Goal: Transaction & Acquisition: Obtain resource

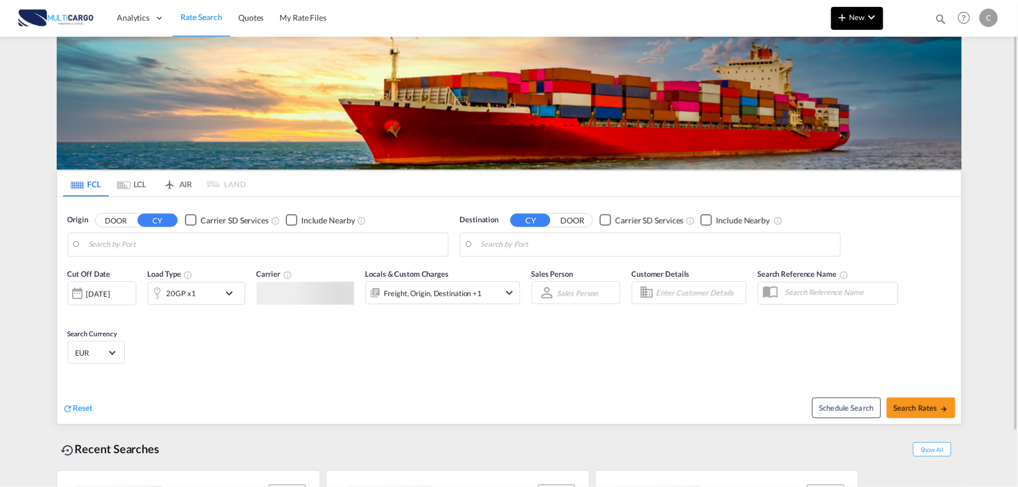
type input "Port of [GEOGRAPHIC_DATA], [GEOGRAPHIC_DATA], [GEOGRAPHIC_DATA]"
type input "Leixoes, Leixoes, PTLEI"
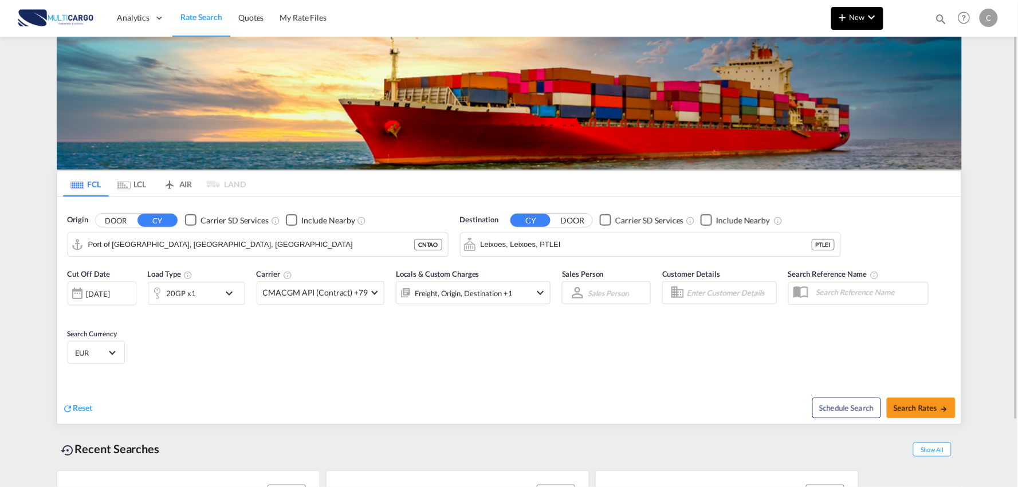
click at [860, 15] on span "New" at bounding box center [857, 17] width 43 height 9
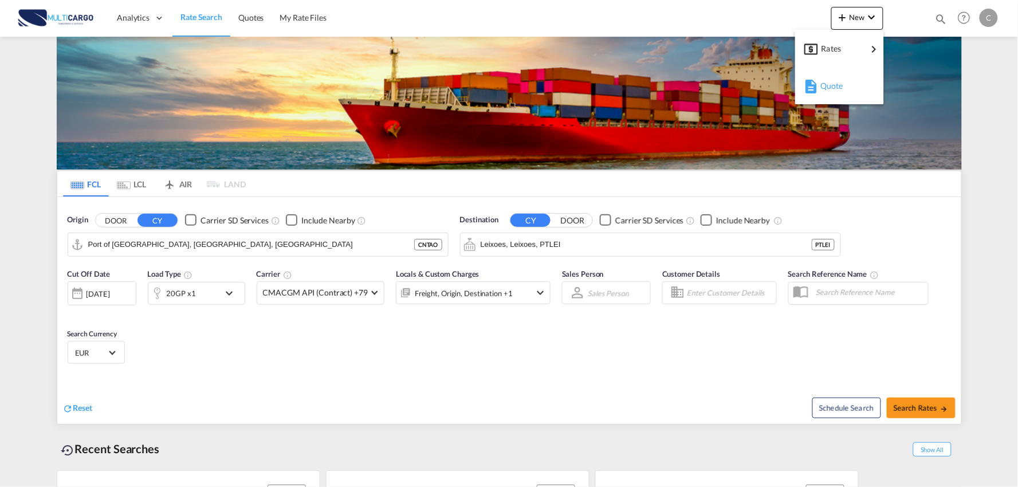
click at [833, 85] on span "Quote" at bounding box center [826, 85] width 13 height 23
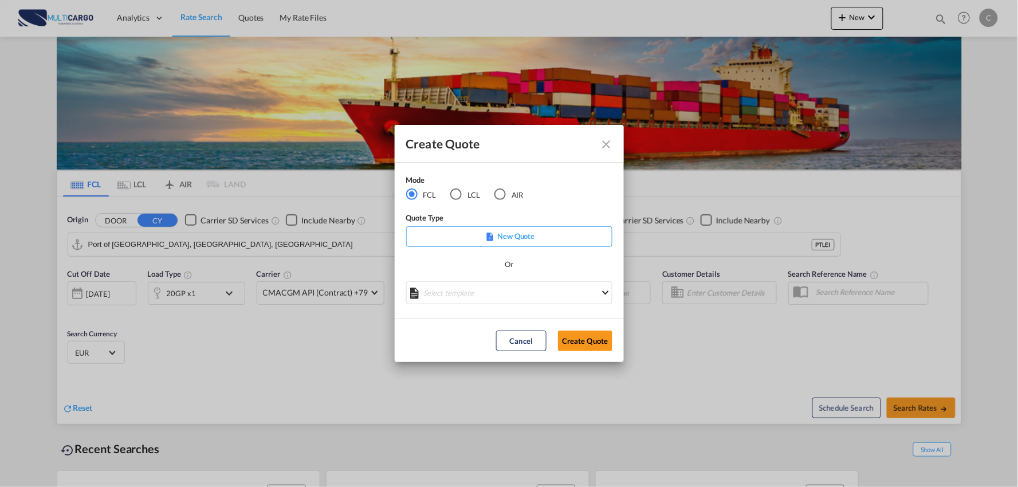
click at [582, 191] on div "Mode FCL LCL AIR Quote Type New Quote Or Select template [DATE] IMP_EXW_FCL [PE…" at bounding box center [509, 241] width 229 height 156
click at [550, 201] on div "Mode FCL LCL AIR Quote Type New Quote Or Select template [DATE] IMP_EXW_FCL [PE…" at bounding box center [509, 241] width 229 height 156
click at [550, 195] on div "Mode FCL LCL AIR Quote Type New Quote Or Select template [DATE] IMP_EXW_FCL [PE…" at bounding box center [509, 241] width 229 height 156
click at [524, 296] on md-select "Select template [DATE] IMP_EXW_FCL [PERSON_NAME] | [DATE] [DATE] IMP_DAP_FCL S/…" at bounding box center [509, 292] width 206 height 23
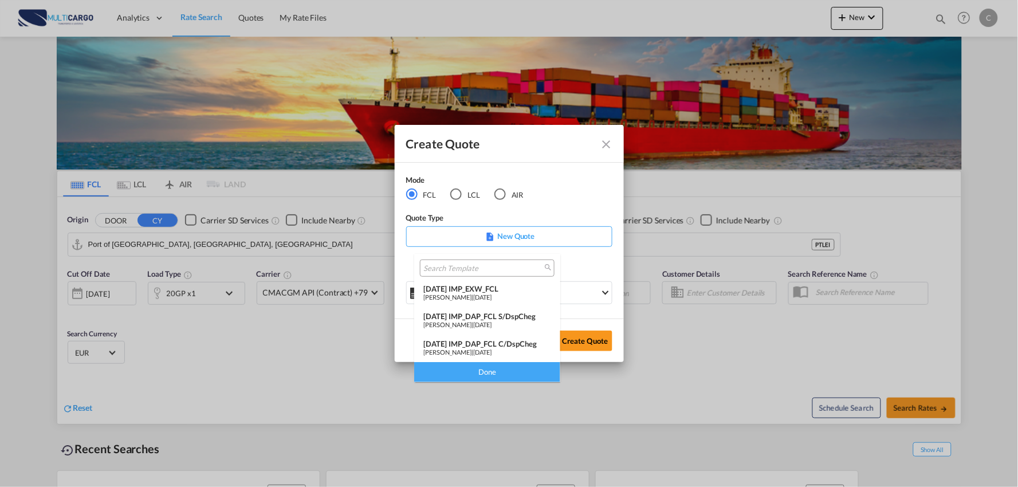
click at [510, 343] on div "[DATE] IMP_DAP_FCL C/DspCheg" at bounding box center [487, 343] width 128 height 9
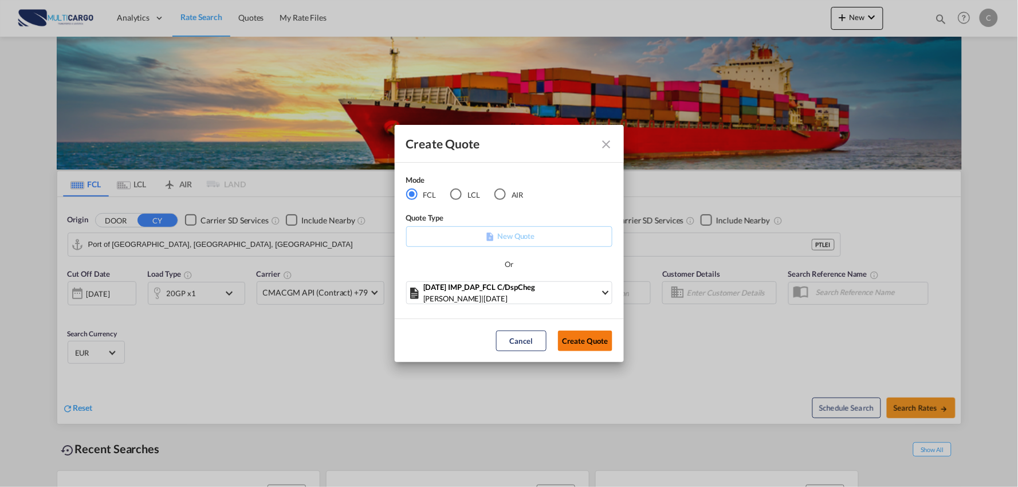
click at [577, 340] on button "Create Quote" at bounding box center [585, 340] width 54 height 21
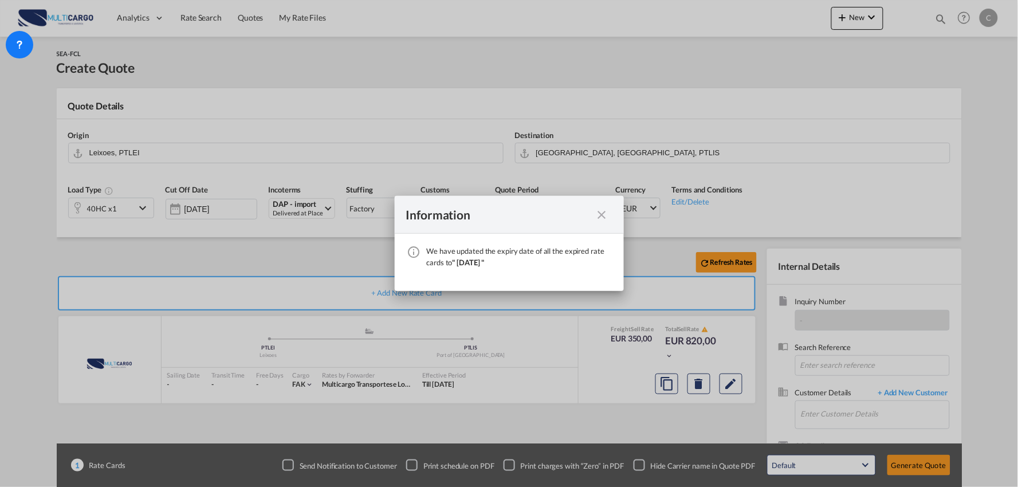
click at [607, 214] on md-icon "icon-close fg-AAA8AD cursor" at bounding box center [602, 215] width 14 height 14
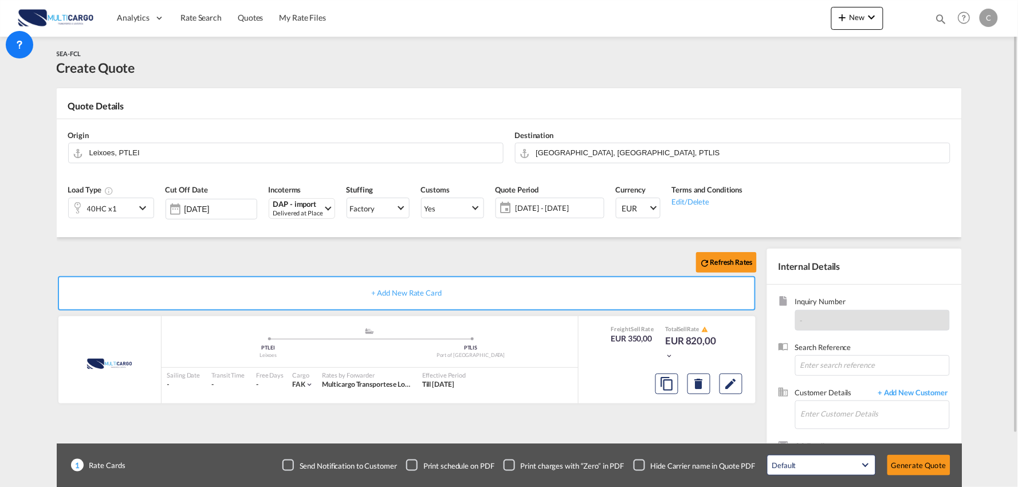
click at [643, 462] on div "Checkbox No Ink" at bounding box center [638, 464] width 11 height 11
click at [895, 410] on input "Enter Customer Details" at bounding box center [875, 414] width 148 height 26
type input "SHIYA"
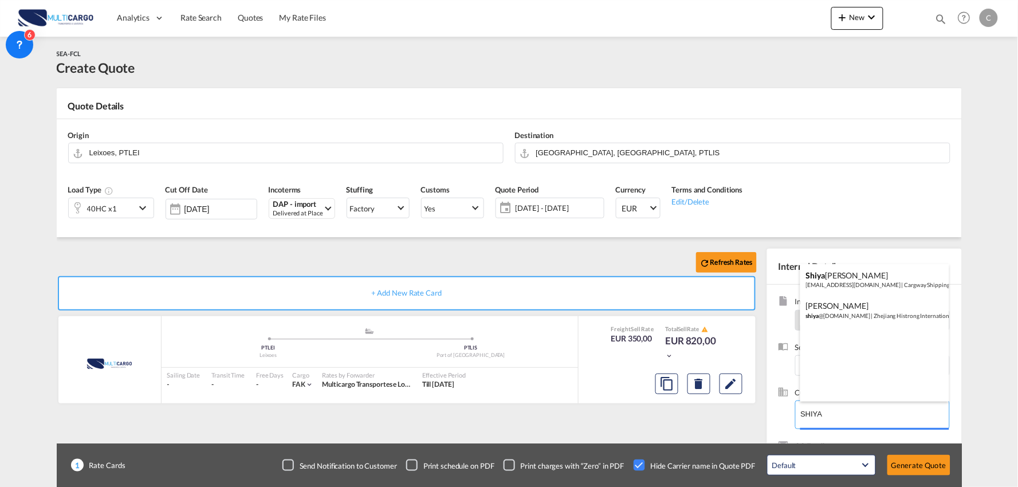
drag, startPoint x: 822, startPoint y: 414, endPoint x: 774, endPoint y: 414, distance: 48.1
click at [774, 414] on body "Analytics Reports Dashboard Rate Search Quotes My Rate Files Analytics" at bounding box center [509, 243] width 1018 height 487
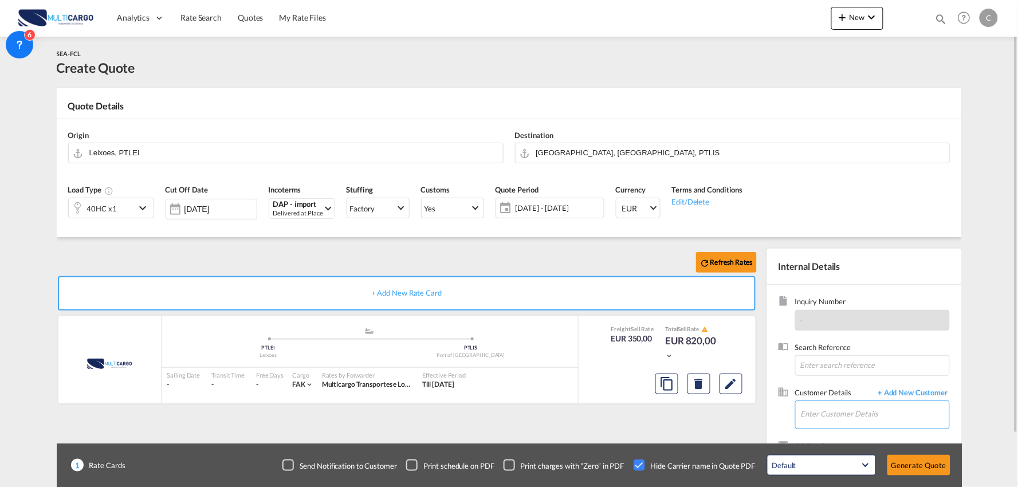
click at [834, 411] on input "Enter Customer Details" at bounding box center [875, 414] width 148 height 26
click at [868, 414] on input "hi-strong" at bounding box center [875, 414] width 148 height 26
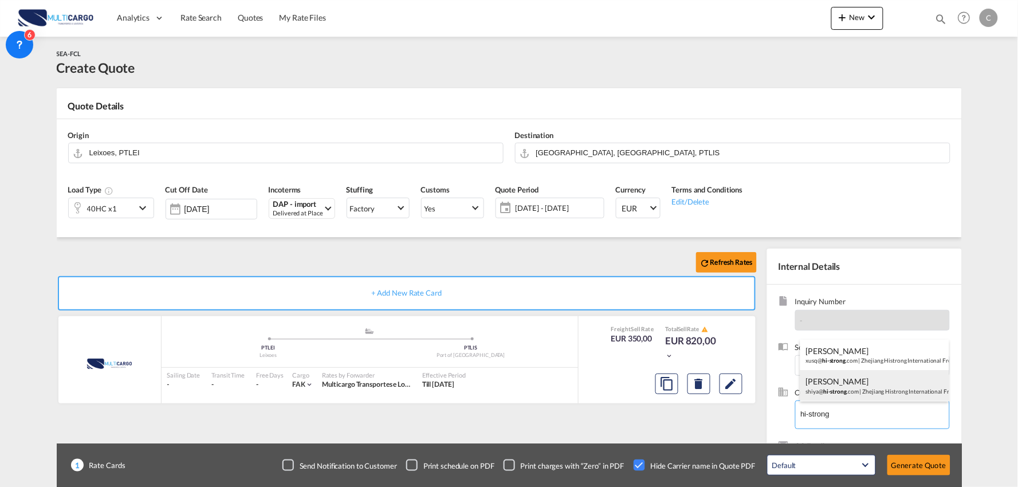
click at [860, 382] on div "[PERSON_NAME] [PERSON_NAME]@ hi-strong .com | Zhejiang Histrong International F…" at bounding box center [874, 385] width 149 height 31
type input "Zhejiang Histrong International Freight Forwarding Co., Ltd., [PERSON_NAME], [P…"
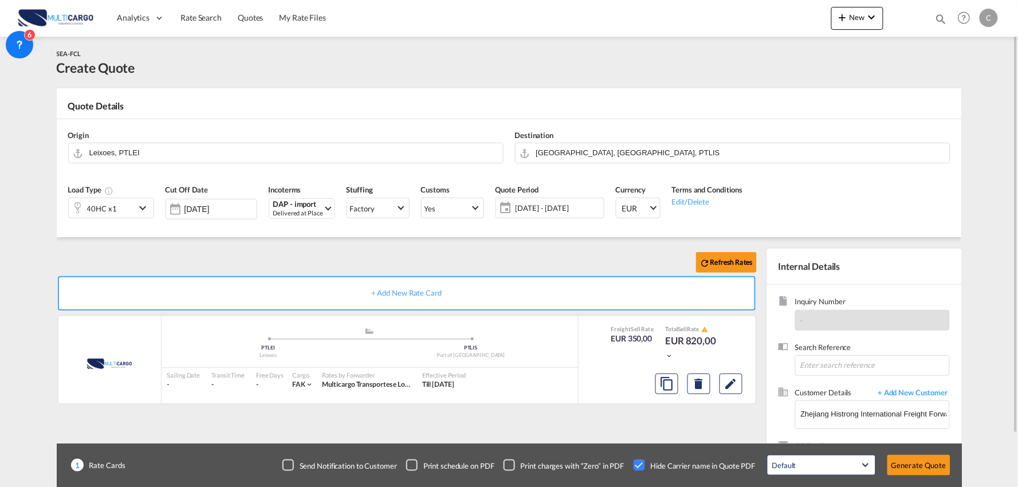
click at [616, 266] on div "Refresh Rates" at bounding box center [409, 262] width 705 height 27
click at [635, 271] on div "Refresh Rates" at bounding box center [409, 262] width 705 height 27
click at [894, 412] on input "Zhejiang Histrong International Freight Forwarding Co., Ltd., [PERSON_NAME], [P…" at bounding box center [875, 414] width 148 height 26
click at [173, 250] on div "Refresh Rates" at bounding box center [409, 262] width 705 height 27
click at [574, 150] on input "[GEOGRAPHIC_DATA], [GEOGRAPHIC_DATA], PTLIS" at bounding box center [740, 153] width 408 height 20
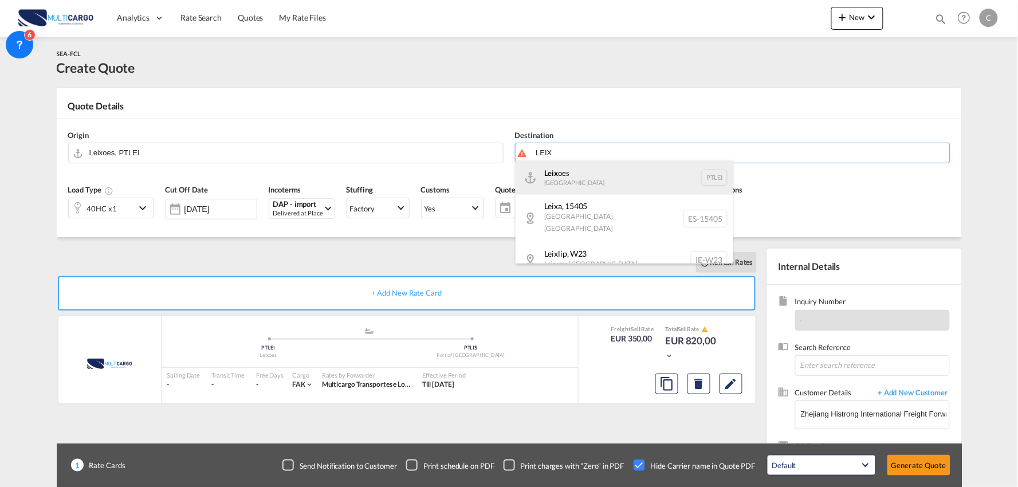
click at [604, 176] on div "Leix oes [GEOGRAPHIC_DATA] PTLEI" at bounding box center [624, 177] width 218 height 34
type input "Leixoes, PTLEI"
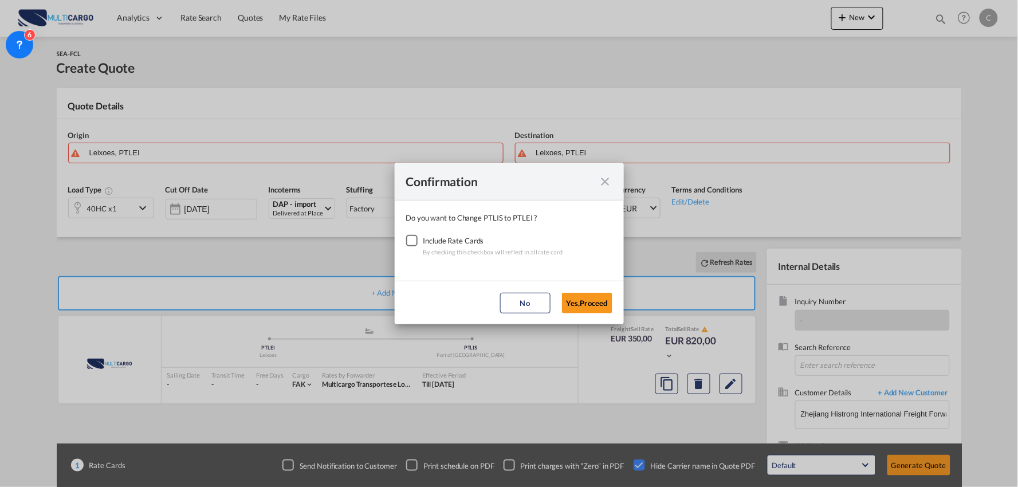
click at [415, 239] on div "Checkbox No Ink" at bounding box center [411, 240] width 11 height 11
click at [584, 305] on button "Yes,Proceed" at bounding box center [587, 303] width 50 height 21
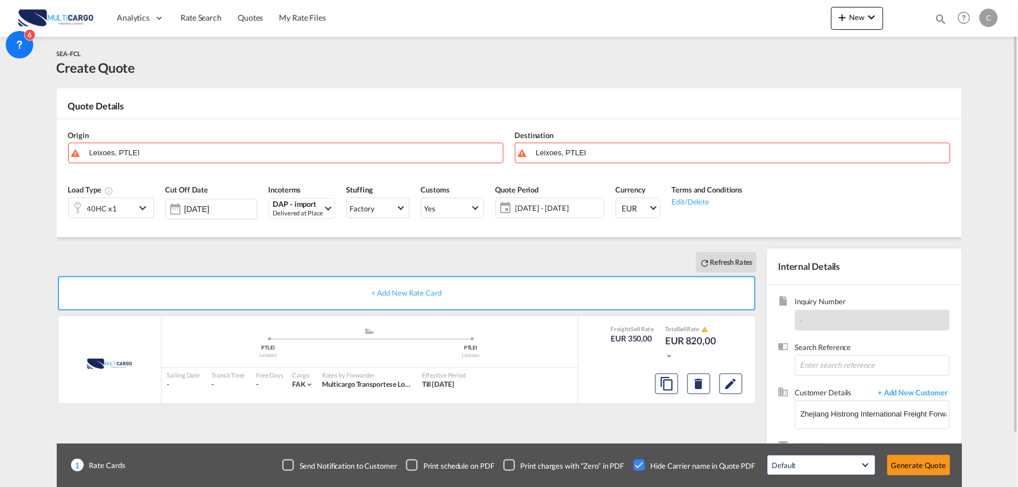
drag, startPoint x: 227, startPoint y: 246, endPoint x: 164, endPoint y: 164, distance: 104.1
click at [225, 245] on div "Refresh Rates + Add New Rate Card MultiCargo added by you .a{fill:#aaa8ad;} .a{…" at bounding box center [509, 365] width 905 height 257
click at [151, 151] on input "Leixoes, PTLEI" at bounding box center [293, 153] width 408 height 20
click at [165, 152] on input "Leixoes, PTLEI" at bounding box center [293, 153] width 408 height 20
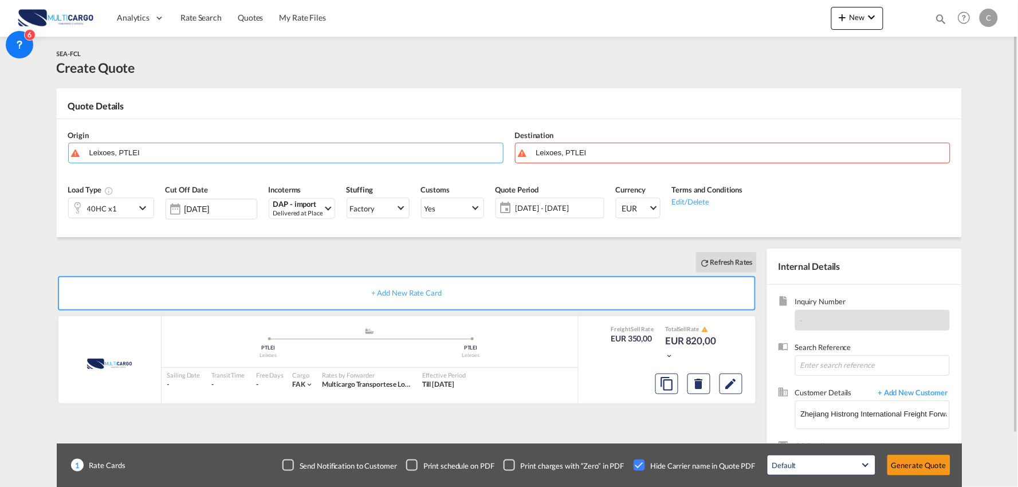
drag, startPoint x: 197, startPoint y: 155, endPoint x: 14, endPoint y: 156, distance: 183.3
click at [14, 156] on md-content "Analytics Reports Dashboard Rate Search Quotes My Rate Files New Quotes" at bounding box center [509, 243] width 1018 height 487
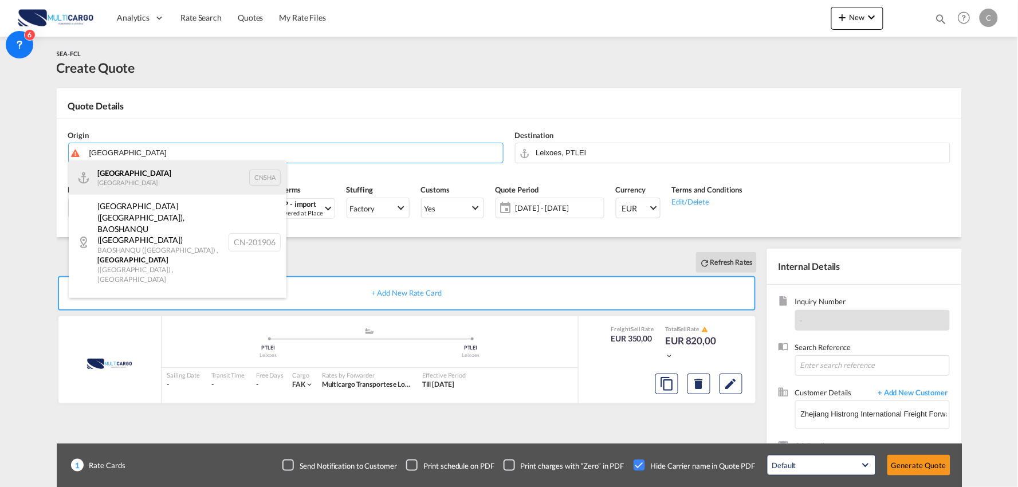
click at [154, 182] on div "Shanghai [GEOGRAPHIC_DATA] CNSHA" at bounding box center [178, 177] width 218 height 34
type input "[GEOGRAPHIC_DATA], [GEOGRAPHIC_DATA]"
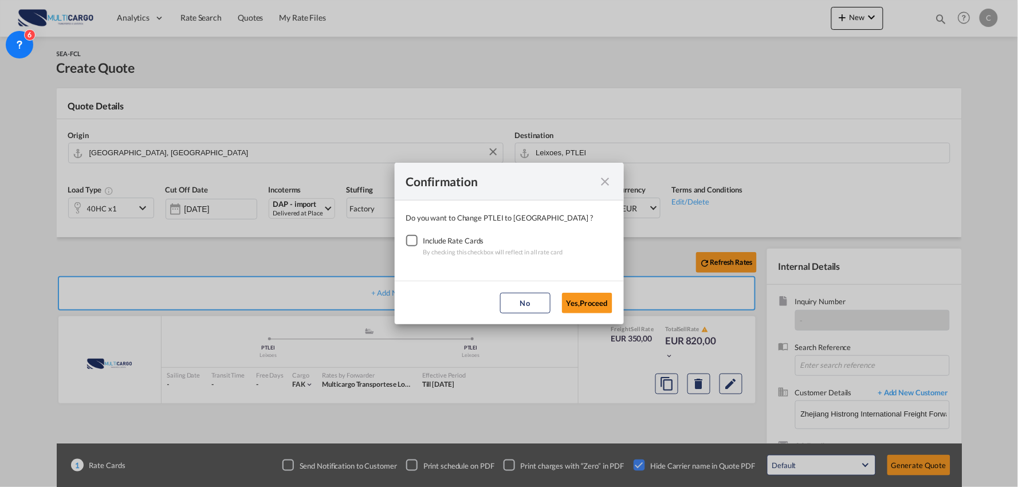
click at [414, 237] on div "Checkbox No Ink" at bounding box center [411, 240] width 11 height 11
click at [594, 304] on button "Yes,Proceed" at bounding box center [587, 303] width 50 height 21
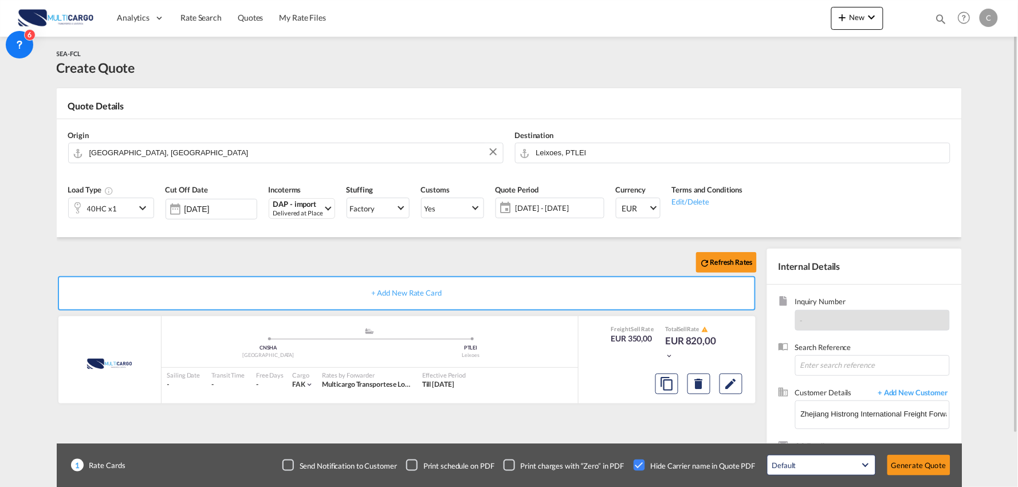
click at [399, 260] on div "Refresh Rates" at bounding box center [409, 262] width 705 height 27
click at [124, 208] on div "40HC x1" at bounding box center [102, 207] width 66 height 19
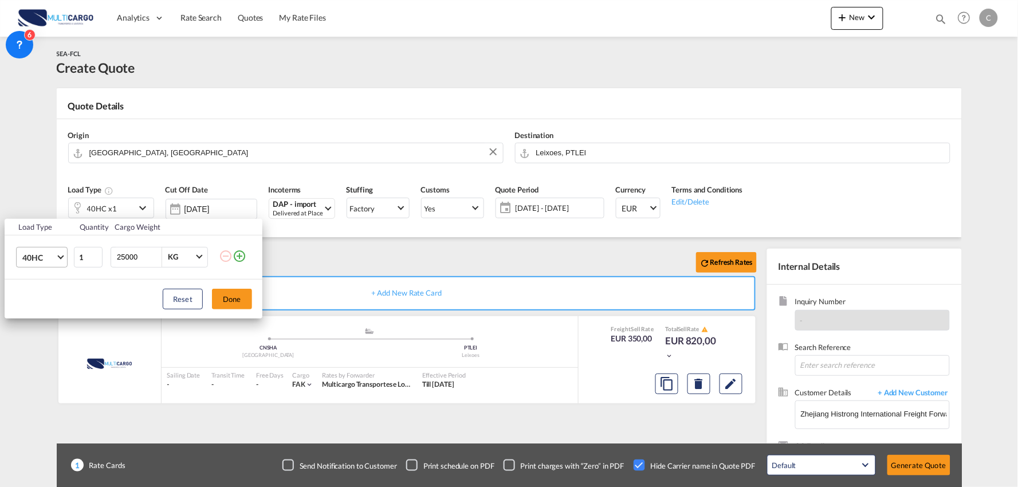
click at [43, 256] on span "40HC" at bounding box center [38, 257] width 33 height 11
click at [36, 266] on div "20OT" at bounding box center [31, 267] width 19 height 11
click at [231, 293] on button "Done" at bounding box center [232, 299] width 40 height 21
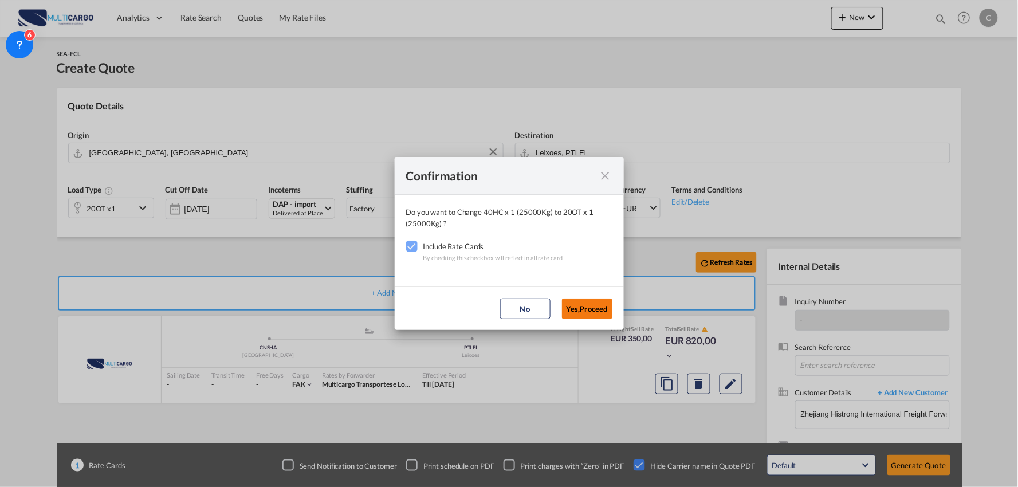
click at [590, 316] on button "Yes,Proceed" at bounding box center [587, 308] width 50 height 21
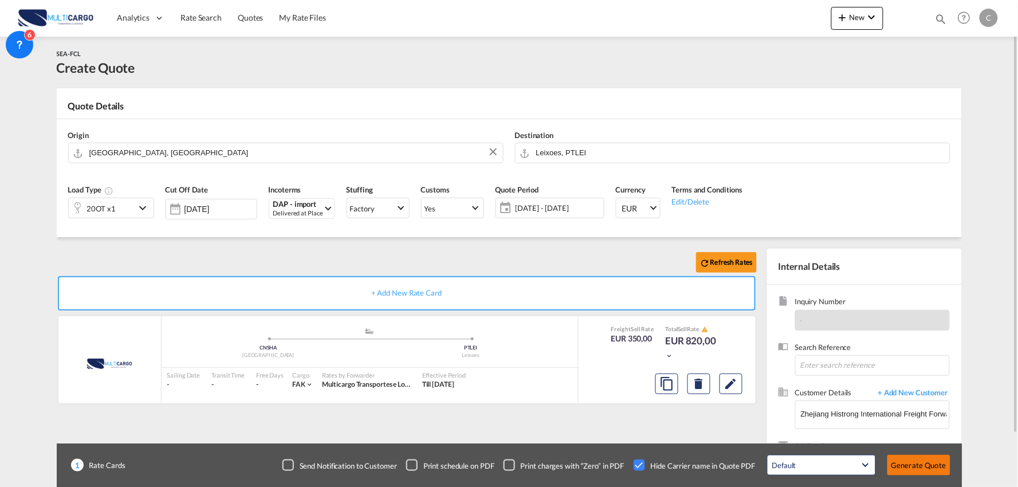
click at [920, 465] on button "Generate Quote" at bounding box center [918, 465] width 63 height 21
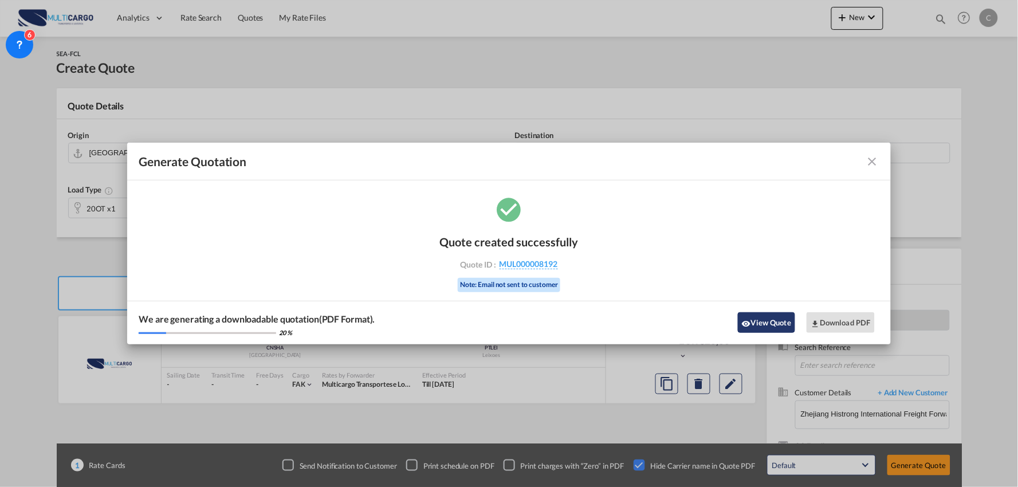
click at [765, 321] on button "View Quote" at bounding box center [766, 322] width 57 height 21
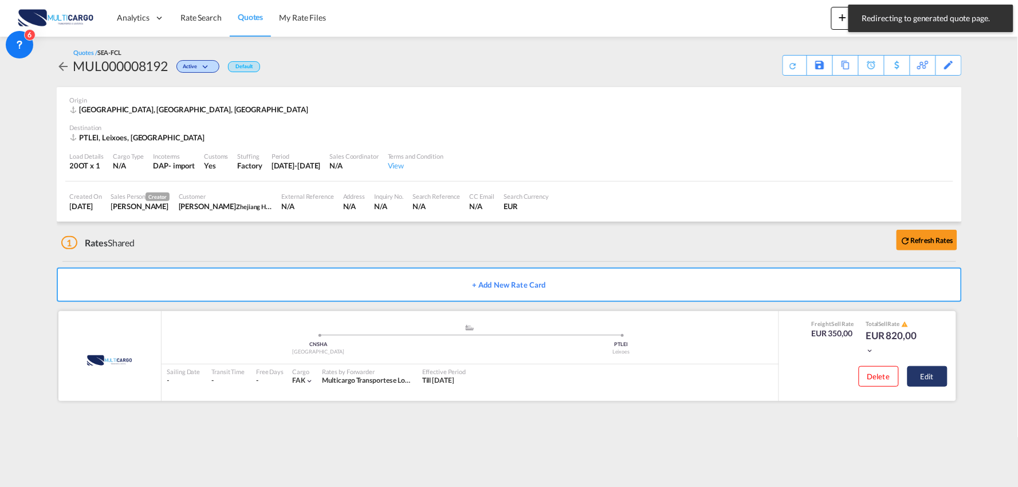
click at [913, 370] on button "Edit" at bounding box center [927, 376] width 40 height 21
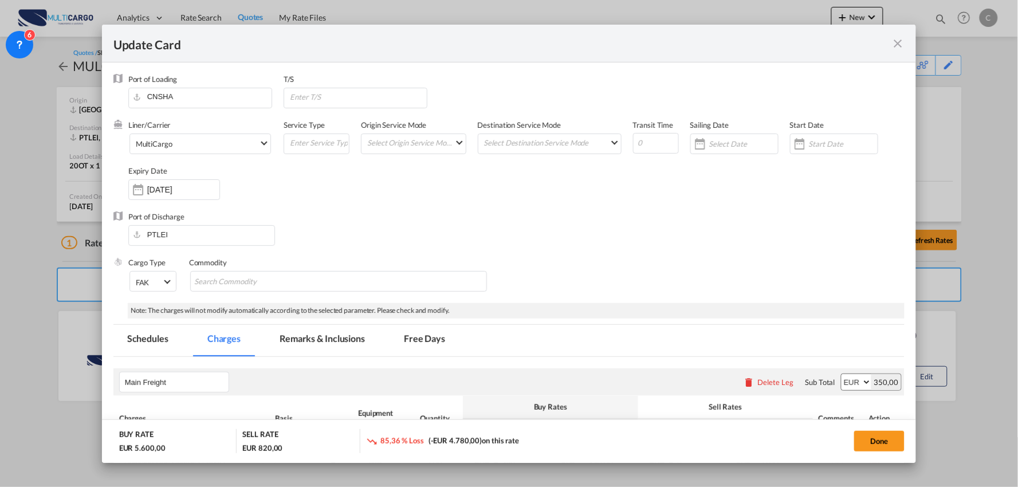
select select "per container"
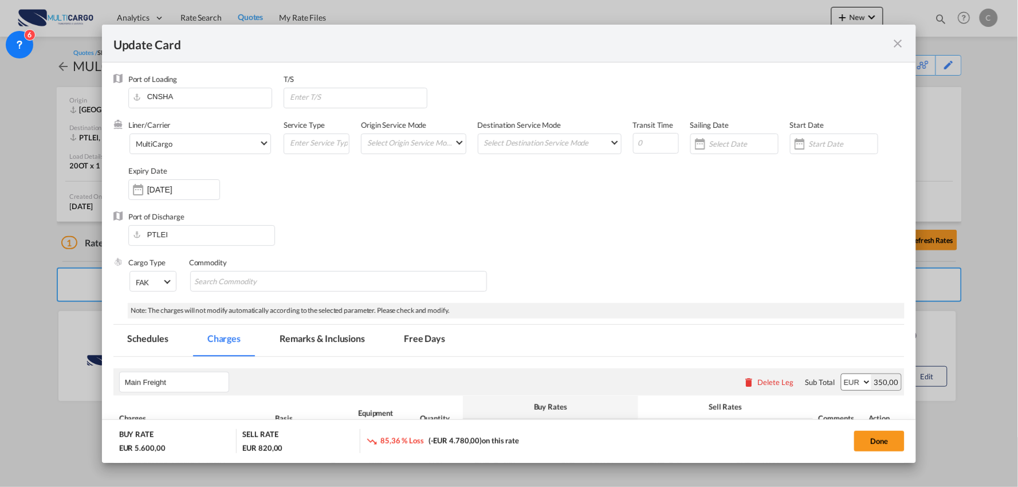
select select "per container"
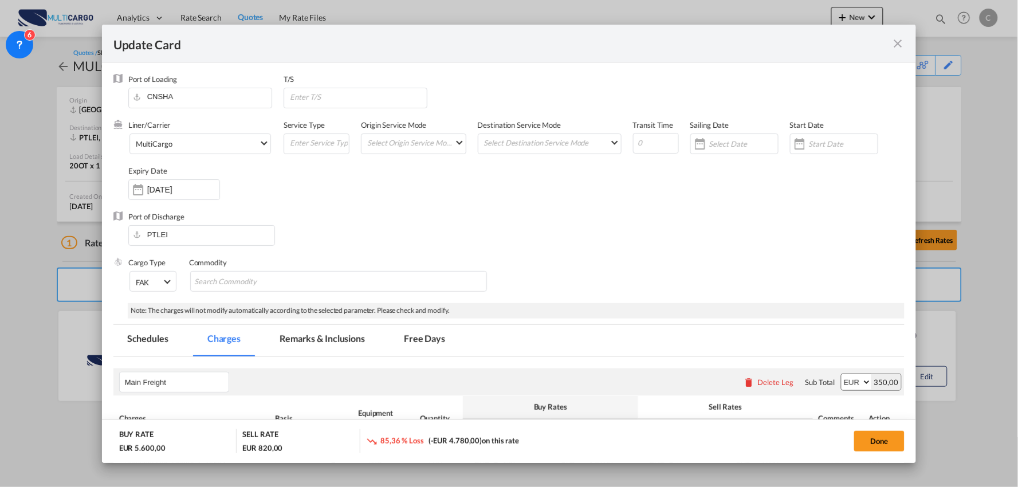
select select "per container"
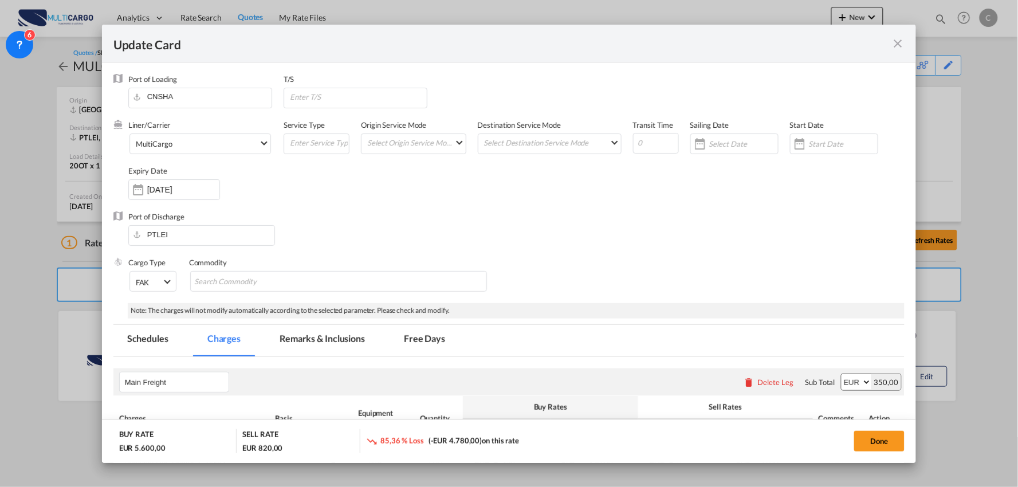
select select "per B/L"
select select "per container"
select select "per B/L"
select select "per container"
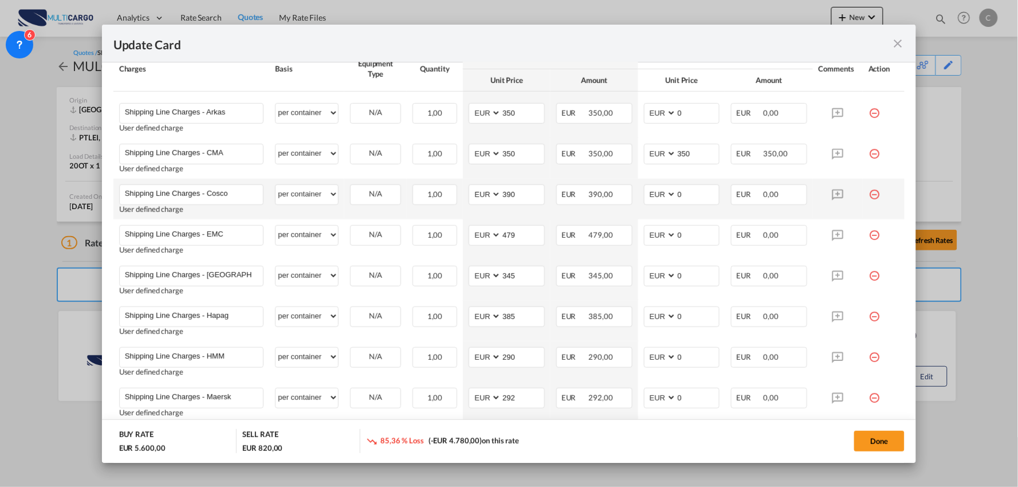
scroll to position [318, 0]
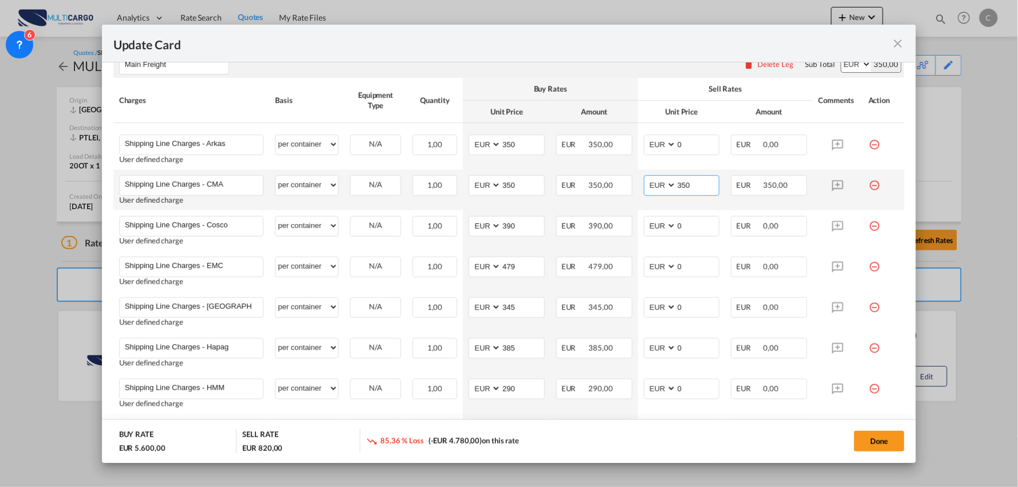
drag, startPoint x: 688, startPoint y: 191, endPoint x: 587, endPoint y: 198, distance: 101.6
click at [605, 199] on tr "Shipping Line Charges - CMA Please Enter User Defined Charges Cannot Be Publish…" at bounding box center [509, 190] width 792 height 41
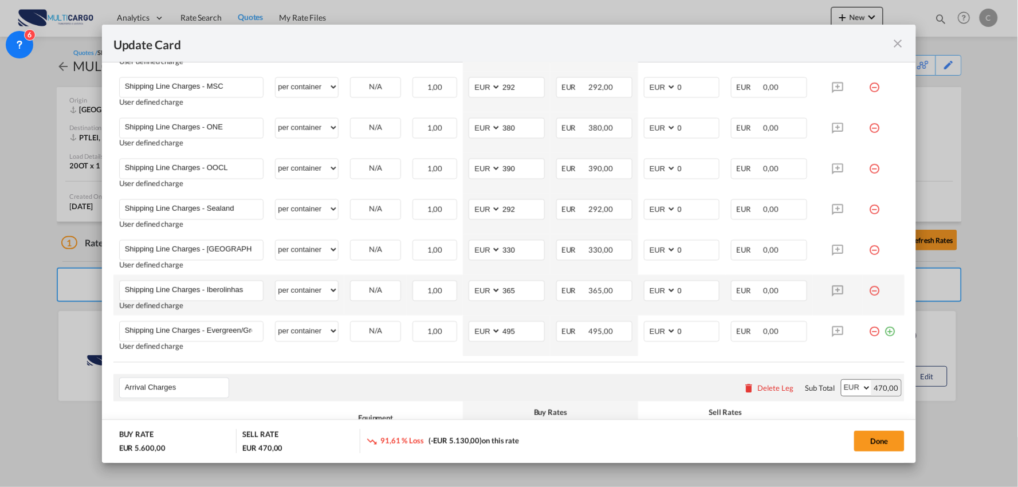
scroll to position [764, 0]
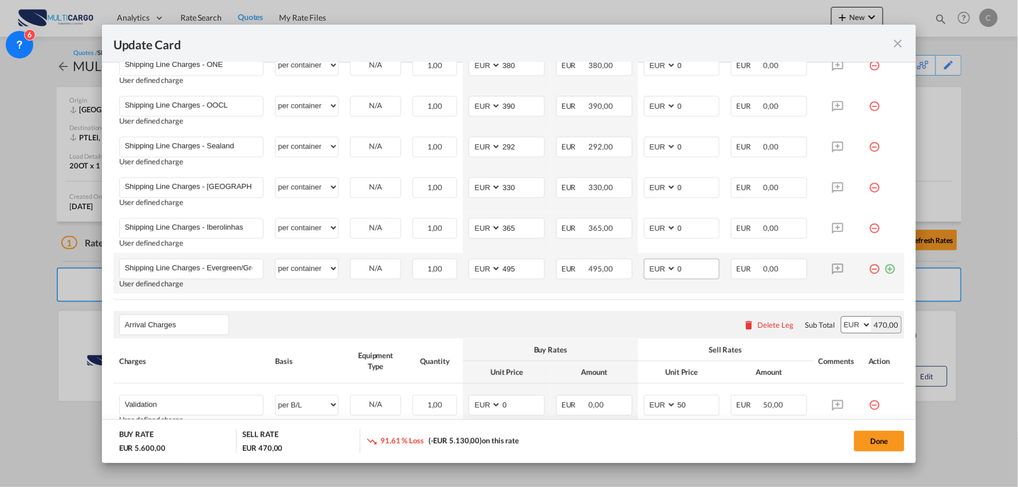
type input "0"
drag, startPoint x: 651, startPoint y: 267, endPoint x: 627, endPoint y: 257, distance: 26.2
click at [631, 267] on tr "Shipping Line Charges - Evergreen/Green Iberica Please Enter User Defined Charg…" at bounding box center [509, 273] width 792 height 41
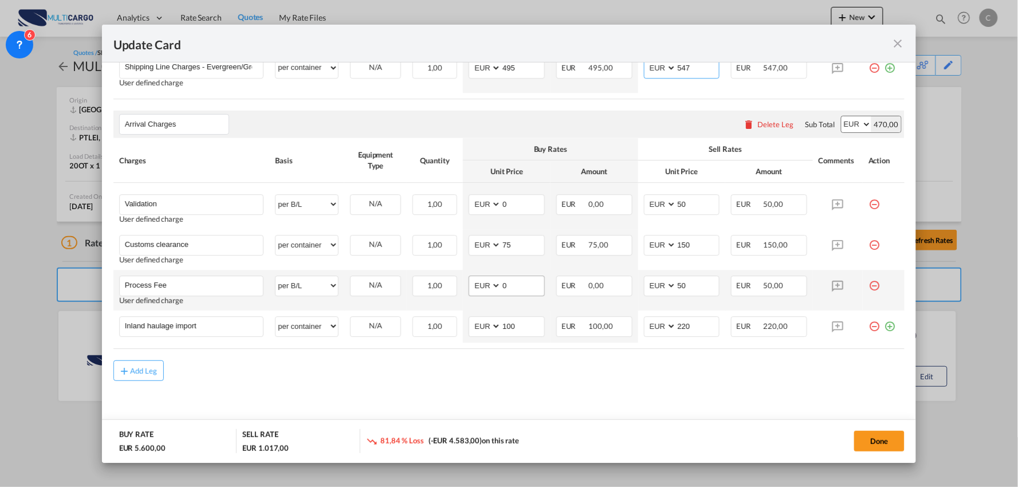
scroll to position [966, 0]
type input "547"
drag, startPoint x: 686, startPoint y: 278, endPoint x: 662, endPoint y: 281, distance: 24.9
click at [667, 281] on md-input-container "AED AFN ALL AMD ANG AOA ARS AUD AWG AZN BAM BBD BDT BGN BHD BIF BMD BND [PERSON…" at bounding box center [682, 284] width 76 height 21
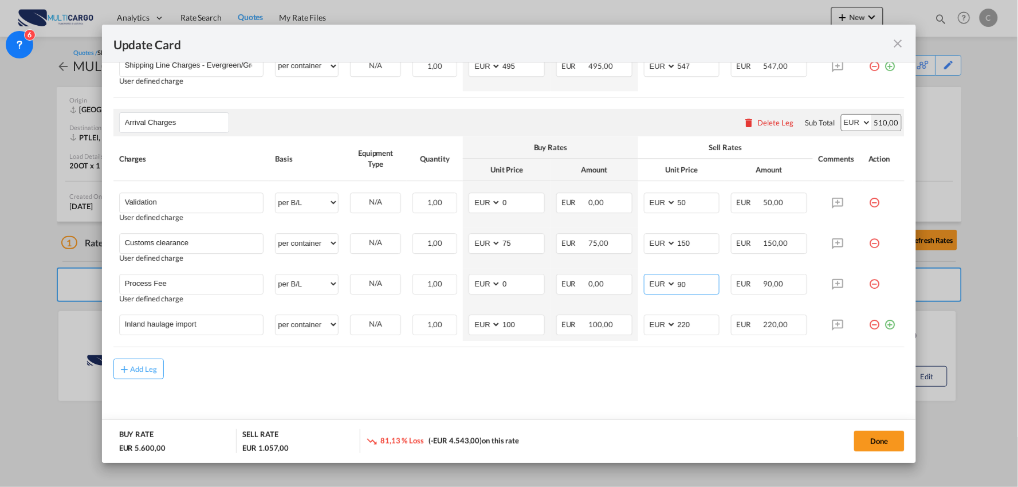
type input "90"
click at [631, 367] on div "Add Leg" at bounding box center [509, 369] width 792 height 21
drag, startPoint x: 204, startPoint y: 325, endPoint x: -25, endPoint y: 329, distance: 229.7
click at [0, 329] on html "Analytics Reports Dashboard Rate Search Quotes My Rate Files" at bounding box center [509, 243] width 1018 height 487
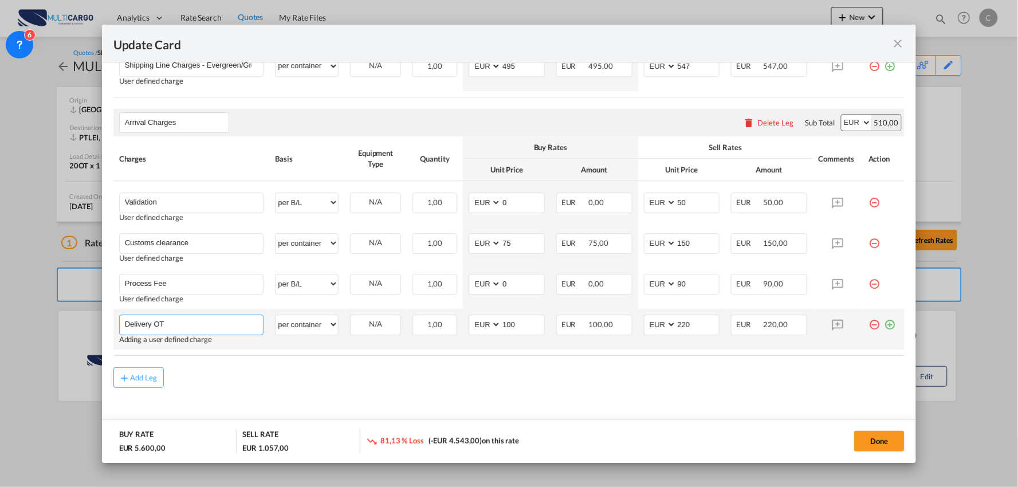
click at [198, 330] on input "Delivery OT" at bounding box center [194, 323] width 139 height 17
paste input "5.7*1.8*1.1M"
drag, startPoint x: 235, startPoint y: 324, endPoint x: 258, endPoint y: 328, distance: 22.6
click at [235, 324] on input "Delivery OT 5.7*1.8*1.1M" at bounding box center [194, 323] width 139 height 17
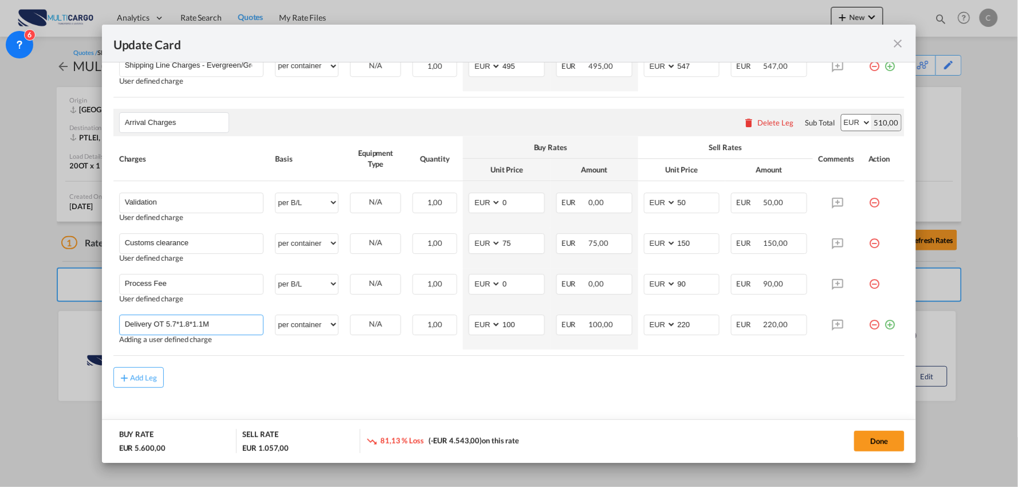
type input "Delivery OT 5.7*1.8*1.1M"
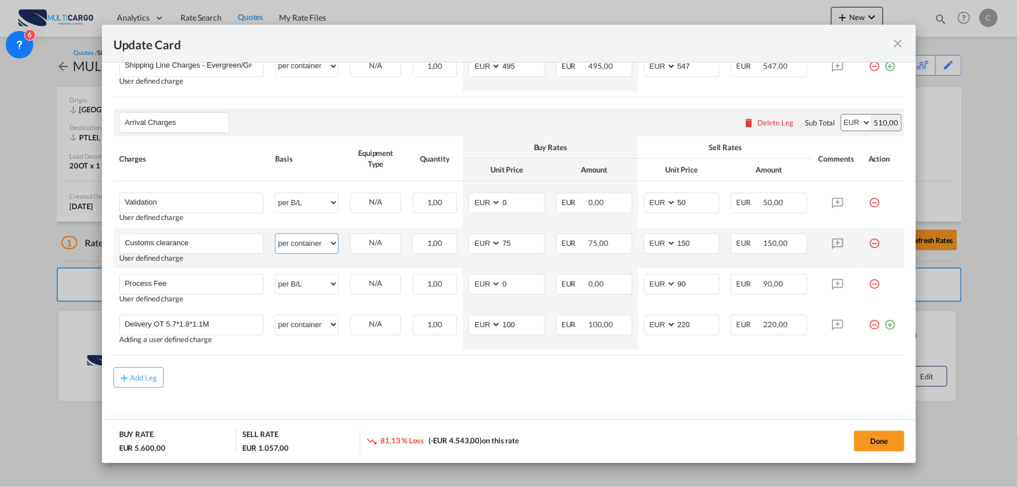
click at [305, 245] on select "per equipment per container per B/L per shipping bill per shipment per pallet p…" at bounding box center [307, 243] width 62 height 18
select select "per_document"
click at [276, 234] on select "per equipment per container per B/L per shipping bill per shipment per pallet p…" at bounding box center [307, 243] width 62 height 18
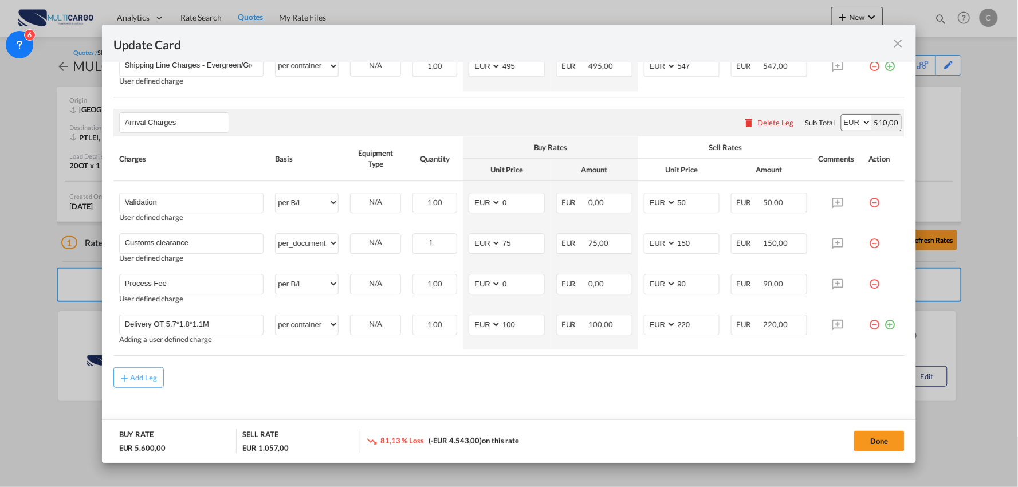
click at [518, 370] on div "Add Leg" at bounding box center [509, 377] width 792 height 21
click at [519, 385] on div "Add Leg" at bounding box center [509, 377] width 792 height 21
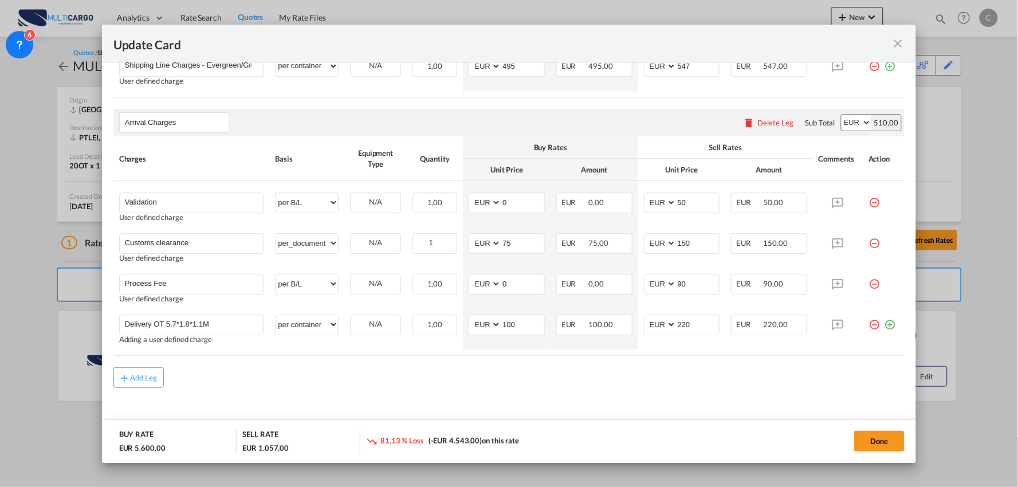
click at [490, 386] on div "Add Leg" at bounding box center [509, 377] width 792 height 21
click at [451, 380] on div "Add Leg" at bounding box center [509, 377] width 792 height 21
click at [534, 385] on div "Add Leg" at bounding box center [509, 377] width 792 height 21
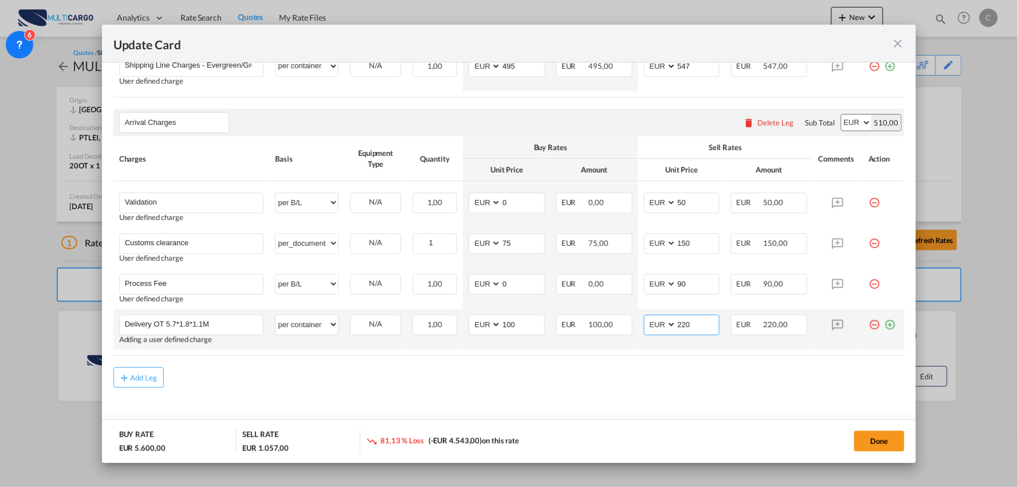
click at [709, 323] on input "220" at bounding box center [697, 323] width 43 height 17
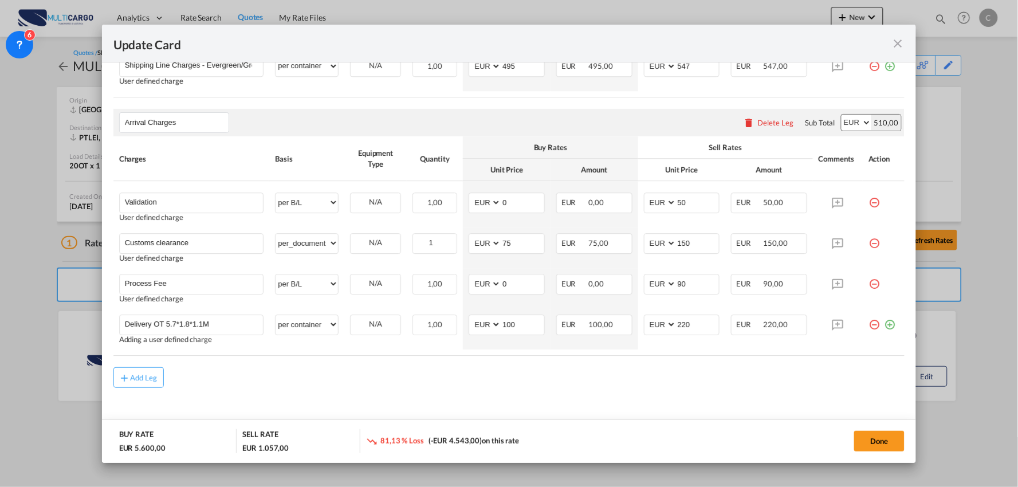
click at [667, 381] on div "Add Leg" at bounding box center [509, 377] width 792 height 21
click at [508, 387] on div "Add Leg" at bounding box center [509, 377] width 792 height 21
click at [285, 379] on div "Add Leg" at bounding box center [509, 377] width 792 height 21
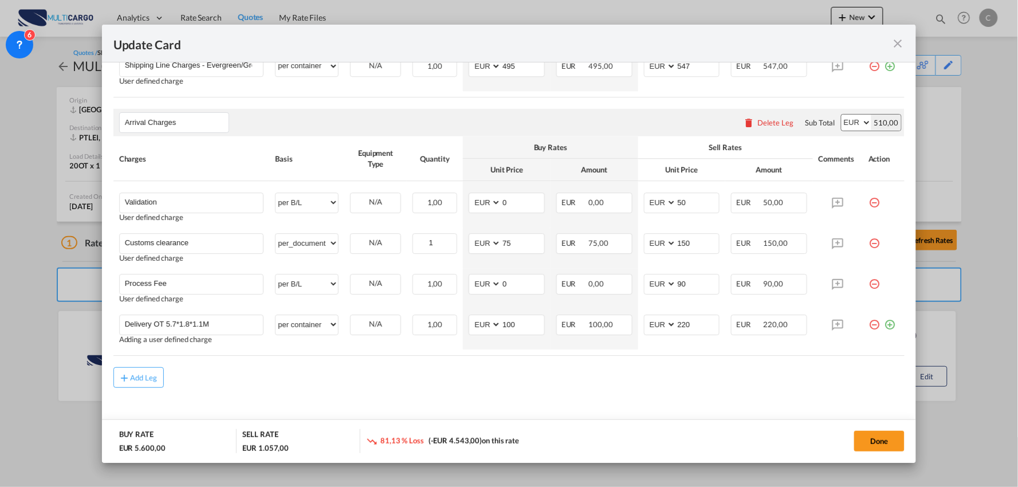
click at [674, 376] on div "Add Leg" at bounding box center [509, 377] width 792 height 21
click at [611, 385] on div "Add Leg" at bounding box center [509, 377] width 792 height 21
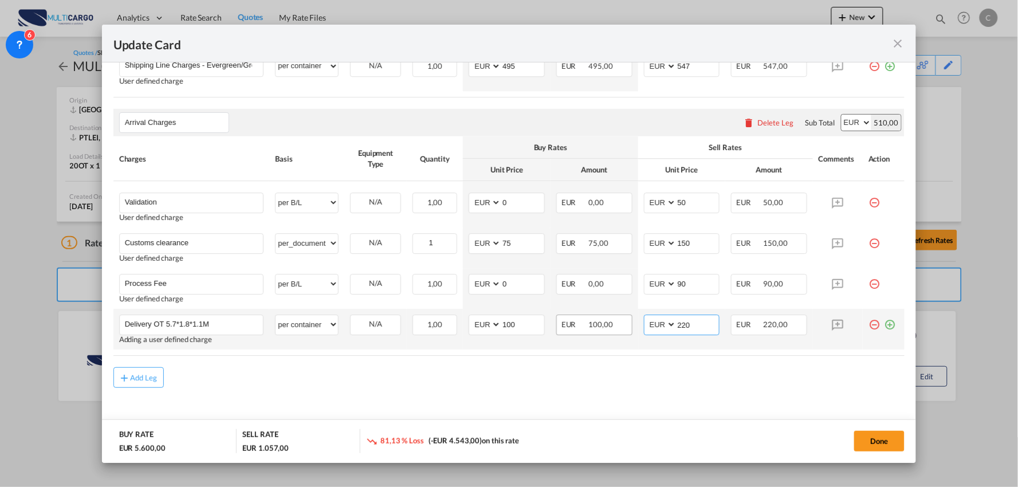
drag, startPoint x: 691, startPoint y: 324, endPoint x: 617, endPoint y: 328, distance: 74.5
click at [625, 330] on tr "Delivery OT 5.7*1.8*1.1M Please Enter User Defined Charges Cannot Be Published …" at bounding box center [509, 329] width 792 height 41
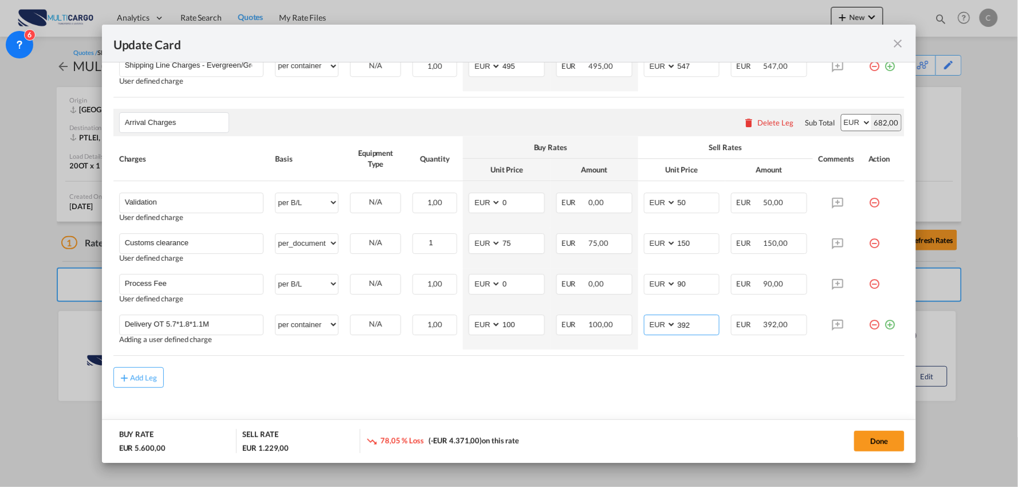
type input "392"
click at [502, 381] on div "Add Leg" at bounding box center [509, 377] width 792 height 21
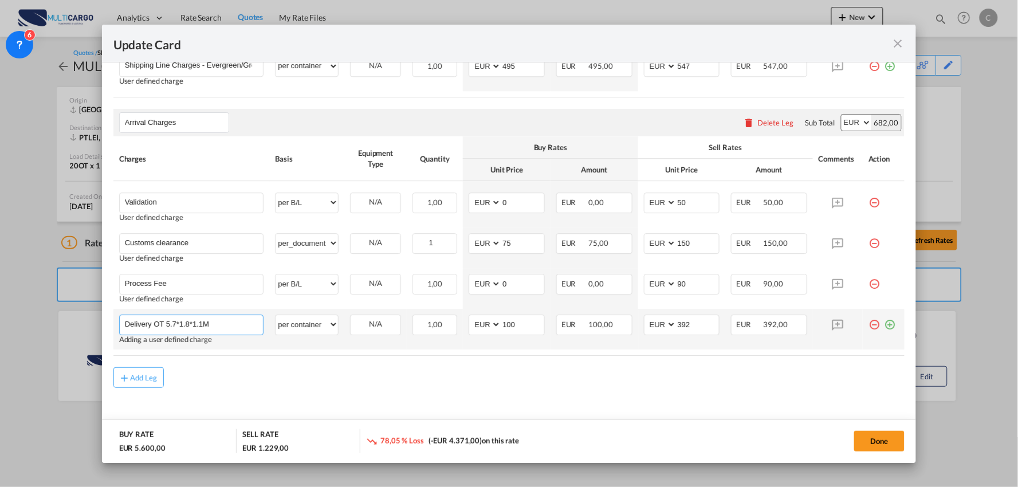
click at [239, 326] on input "Delivery OT 5.7*1.8*1.1M" at bounding box center [194, 323] width 139 height 17
drag, startPoint x: 254, startPoint y: 322, endPoint x: 203, endPoint y: 324, distance: 51.0
click at [203, 324] on input "Delivery OT 5.7*1.8*1.1M ( Fuel Surchar" at bounding box center [194, 323] width 139 height 17
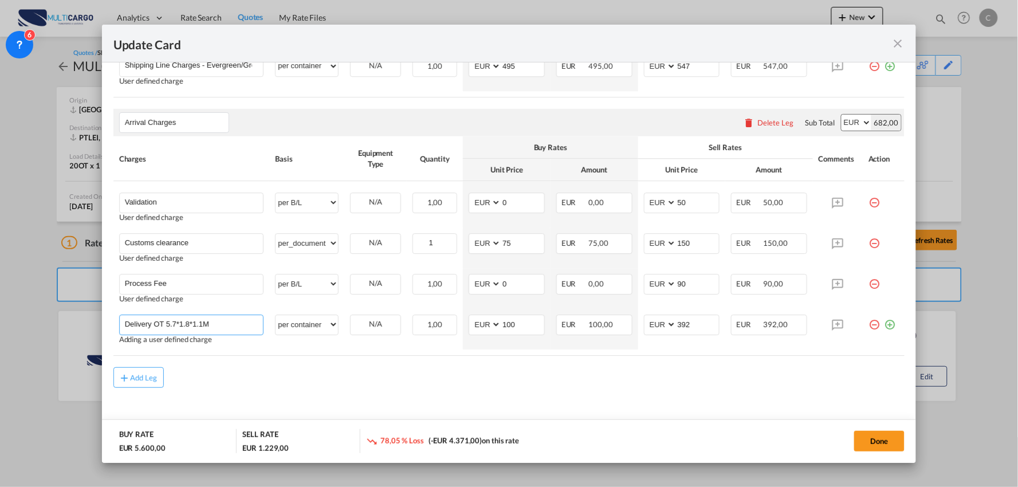
scroll to position [0, 0]
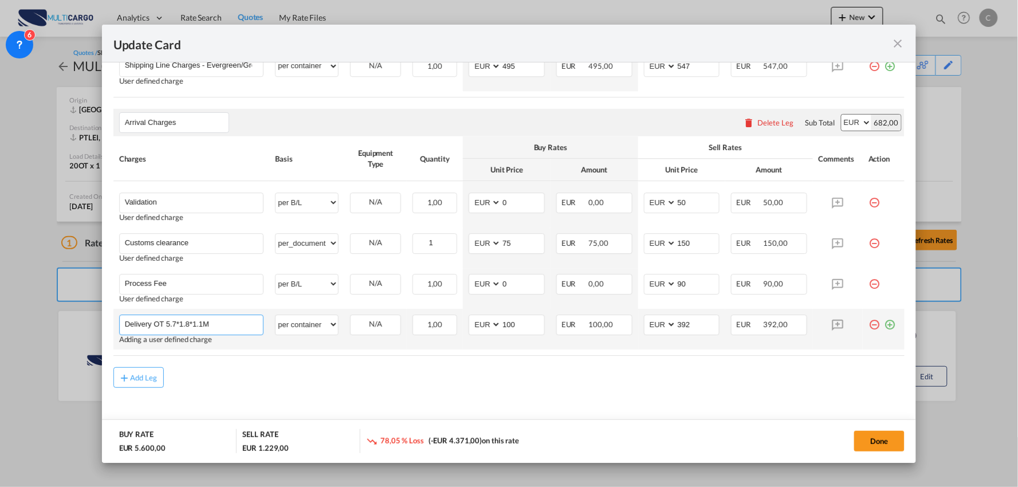
type input "Delivery OT 5.7*1.8*1.1M"
click at [884, 325] on md-icon "icon-plus-circle-outline green-400-fg" at bounding box center [889, 319] width 11 height 11
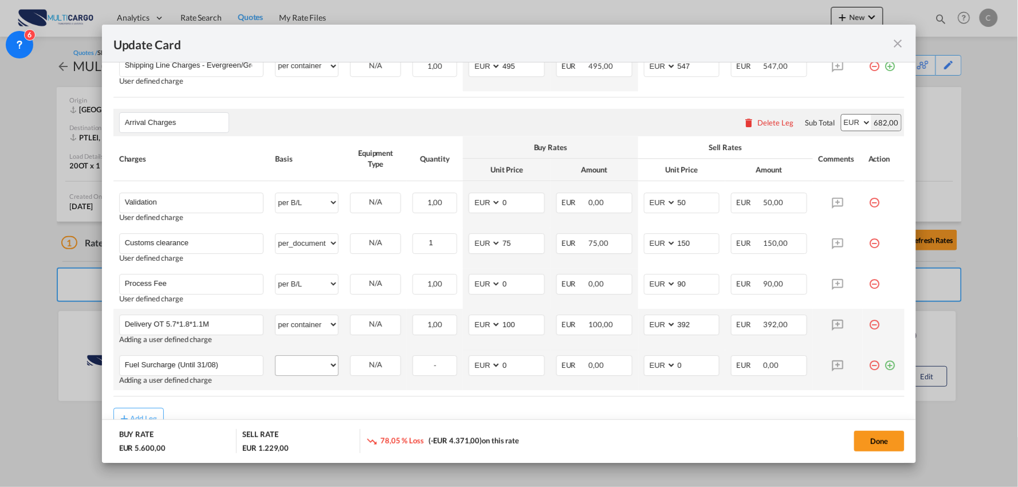
type input "Fuel Surcharge (Until 31/08)"
click at [298, 359] on select "per equipment per container per B/L per shipping bill per shipment per pallet p…" at bounding box center [307, 365] width 62 height 18
select select "per container"
click at [276, 356] on select "per equipment per container per B/L per shipping bill per shipment per pallet p…" at bounding box center [307, 365] width 62 height 18
click at [621, 424] on md-dialog-actions "BUY RATE EUR 5.600,00 SELL RATE EUR 1.229,00 78,05 % Loss (-EUR 4.371,00) on th…" at bounding box center [509, 441] width 814 height 44
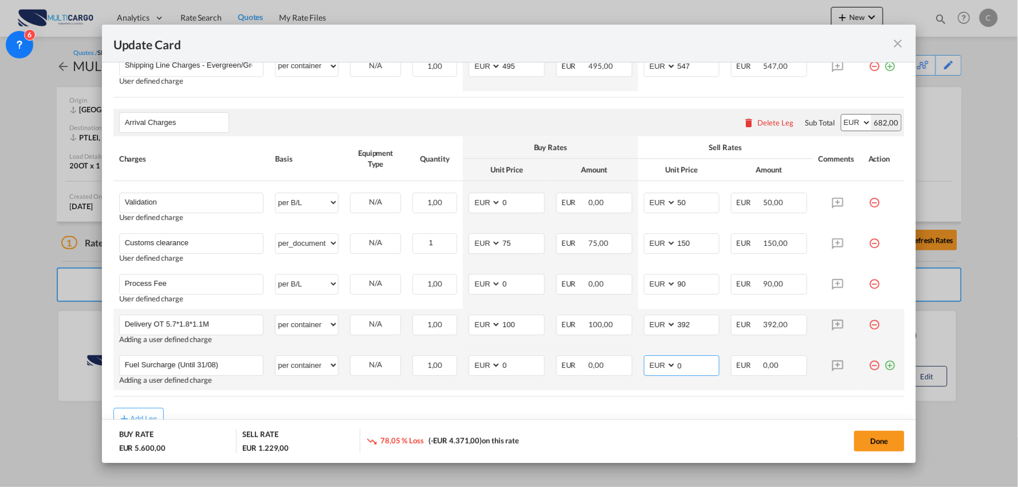
drag, startPoint x: 678, startPoint y: 367, endPoint x: 640, endPoint y: 365, distance: 38.4
click at [644, 365] on md-input-container "AED AFN ALL AMD ANG AOA ARS AUD AWG AZN BAM BBD BDT BGN BHD BIF BMD BND [PERSON…" at bounding box center [682, 365] width 76 height 21
type input "7,9"
drag, startPoint x: 702, startPoint y: 422, endPoint x: 711, endPoint y: 399, distance: 25.2
click at [703, 422] on md-dialog-actions "BUY RATE EUR 5.600,00 SELL RATE EUR 1.236,00 77,93 % Loss (-EUR 4.364,00) on th…" at bounding box center [509, 441] width 814 height 44
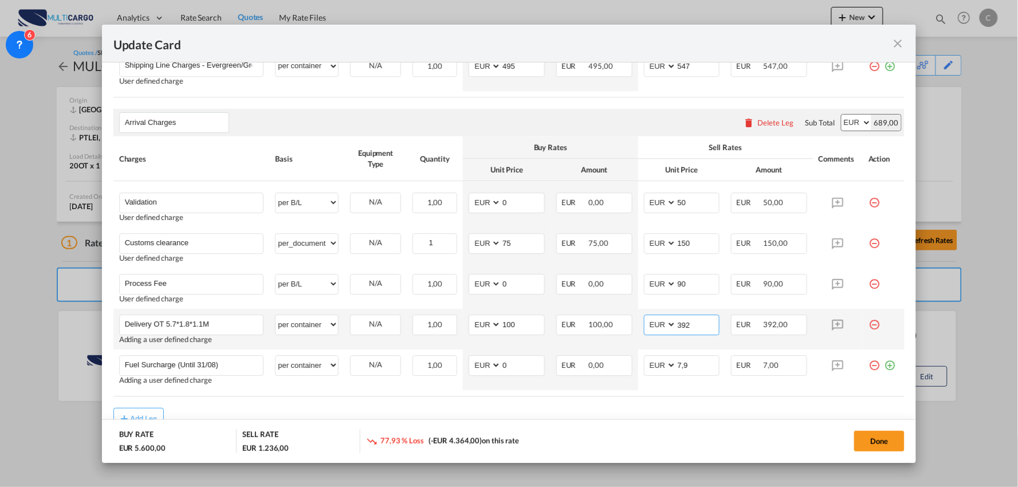
drag, startPoint x: 695, startPoint y: 324, endPoint x: 689, endPoint y: 323, distance: 5.8
click at [689, 323] on input "392" at bounding box center [697, 323] width 43 height 17
drag, startPoint x: 516, startPoint y: 325, endPoint x: 427, endPoint y: 328, distance: 88.8
click at [436, 328] on tr "Delivery OT 5.7*1.8*1.1M Please Enter User Defined Charges Cannot Be Published …" at bounding box center [509, 329] width 792 height 41
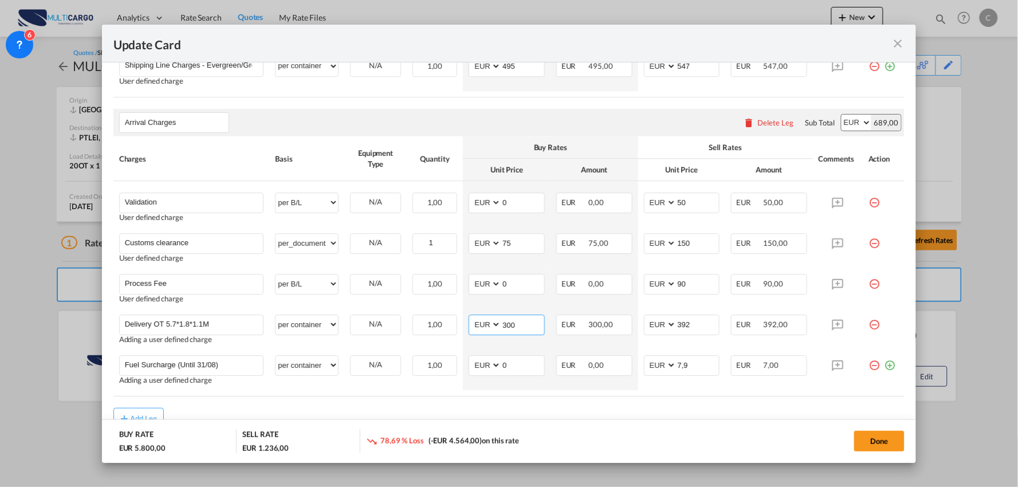
type input "300"
click at [648, 439] on div "Done" at bounding box center [753, 440] width 303 height 23
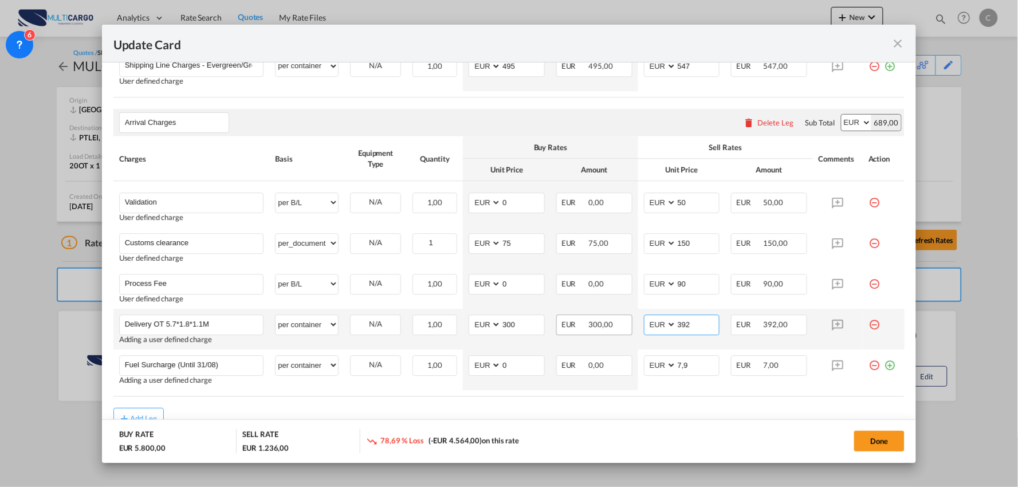
drag, startPoint x: 688, startPoint y: 329, endPoint x: 624, endPoint y: 329, distance: 63.6
click at [628, 329] on tr "Delivery OT 5.7*1.8*1.1M Please Enter User Defined Charges Cannot Be Published …" at bounding box center [509, 329] width 792 height 41
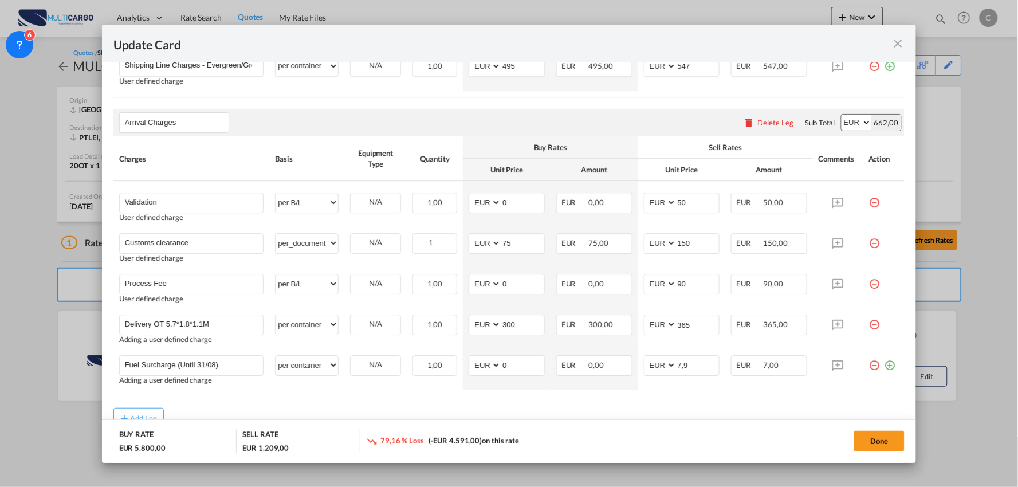
click at [623, 416] on div "Add Leg" at bounding box center [509, 418] width 792 height 21
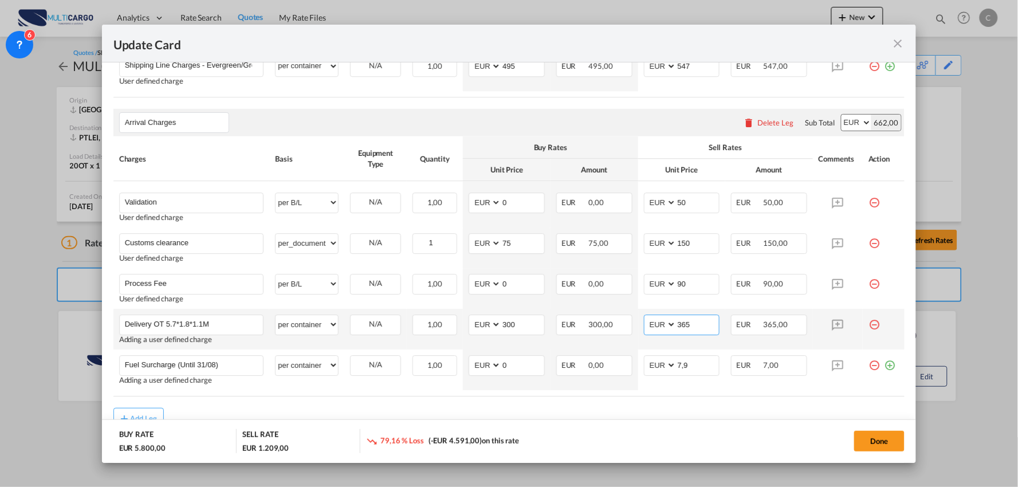
click at [701, 326] on input "365" at bounding box center [697, 323] width 43 height 17
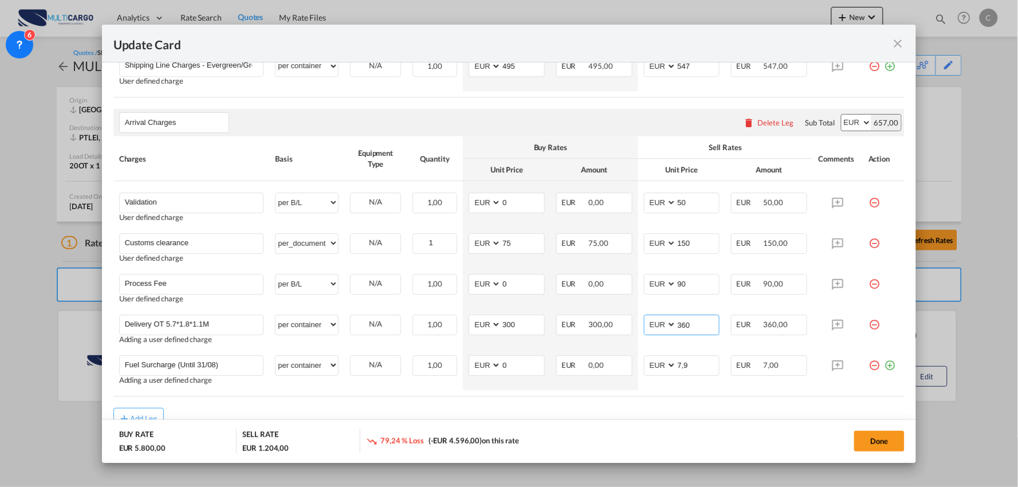
type input "360"
click at [444, 426] on md-dialog-actions "BUY RATE EUR 5.800,00 SELL RATE EUR 1.204,00 79,24 % Loss (-EUR 4.596,00) on th…" at bounding box center [509, 441] width 814 height 44
click at [706, 420] on md-dialog-actions "BUY RATE EUR 5.800,00 SELL RATE EUR 1.204,00 79,24 % Loss (-EUR 4.596,00) on th…" at bounding box center [509, 441] width 814 height 44
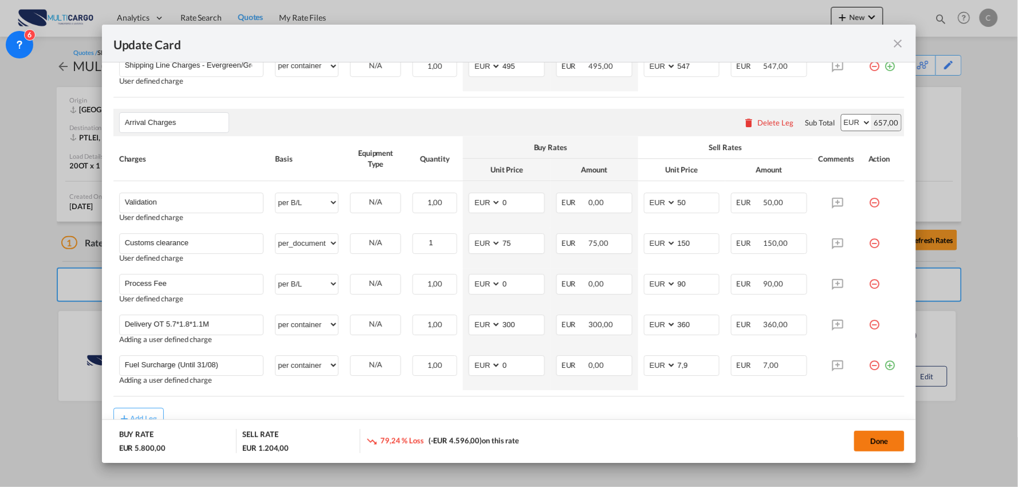
click at [886, 439] on button "Done" at bounding box center [879, 441] width 50 height 21
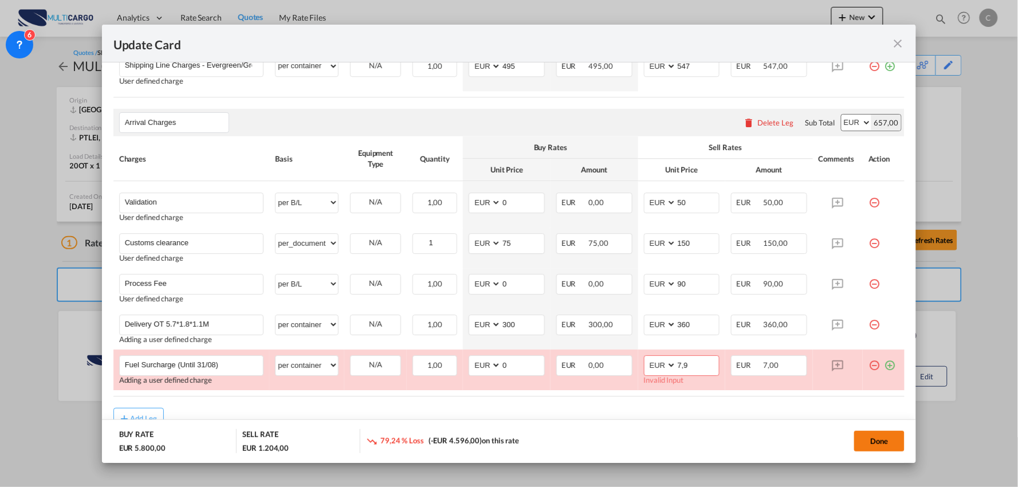
scroll to position [1016, 0]
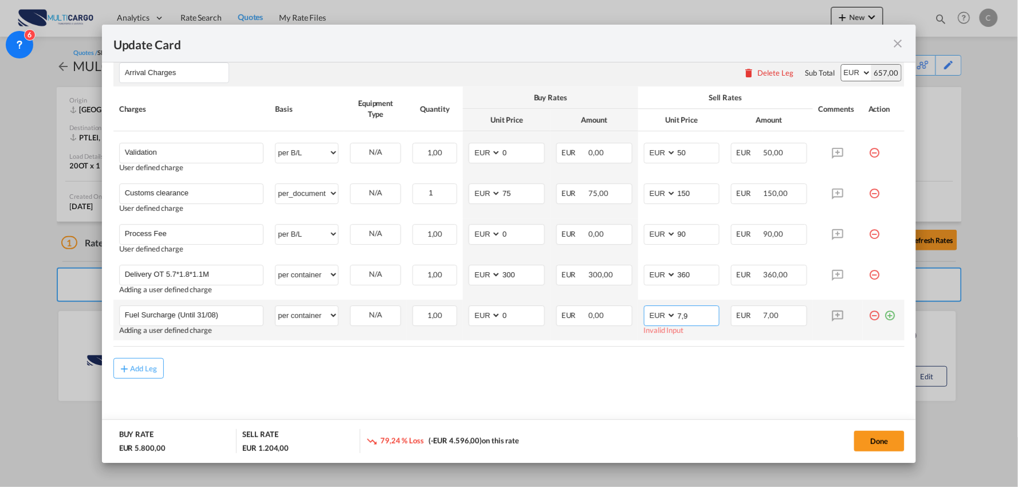
drag, startPoint x: 688, startPoint y: 313, endPoint x: 651, endPoint y: 310, distance: 37.4
click at [651, 310] on md-input-container "AED AFN ALL AMD ANG AOA ARS AUD AWG AZN BAM BBD BDT BGN BHD BIF BMD BND [PERSON…" at bounding box center [682, 315] width 76 height 21
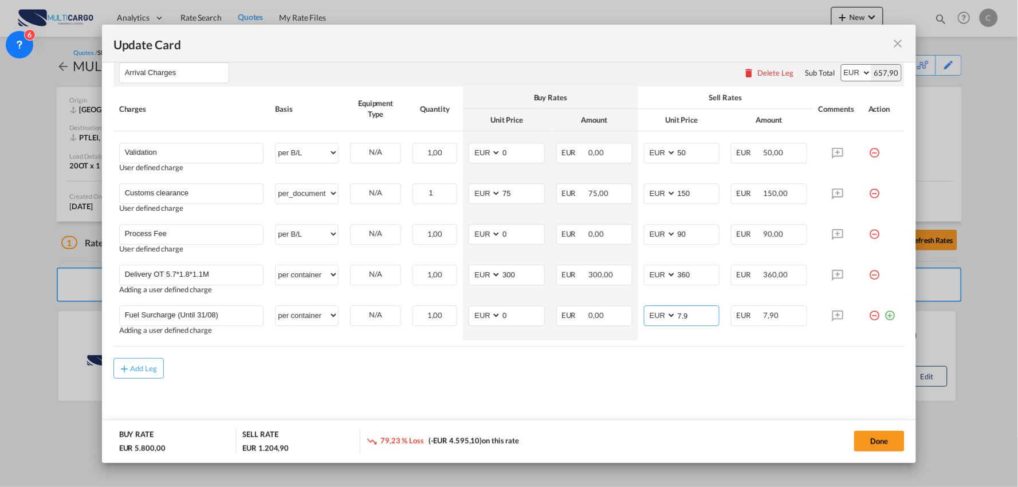
type input "7.9"
drag, startPoint x: 520, startPoint y: 318, endPoint x: 938, endPoint y: 409, distance: 427.9
click at [451, 316] on tr "Fuel Surcharge (Until 31/08) Please Enter User Defined Charges Cannot Be Publis…" at bounding box center [509, 320] width 792 height 41
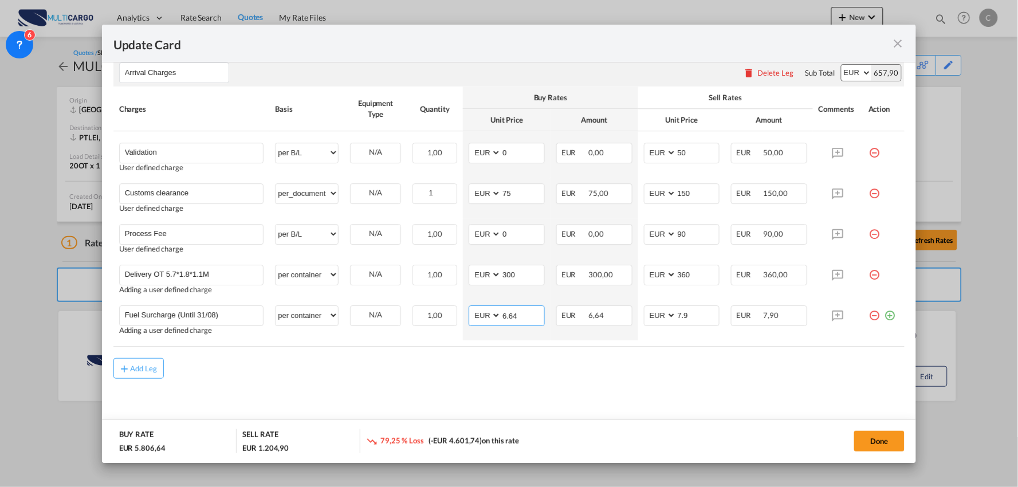
type input "6.64"
click at [879, 438] on button "Done" at bounding box center [879, 441] width 50 height 21
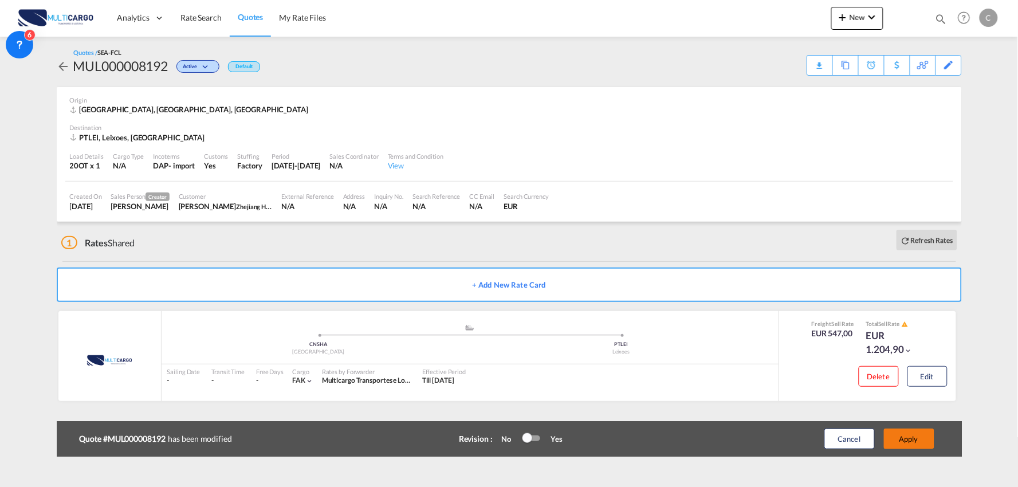
click at [918, 438] on button "Apply" at bounding box center [909, 438] width 50 height 21
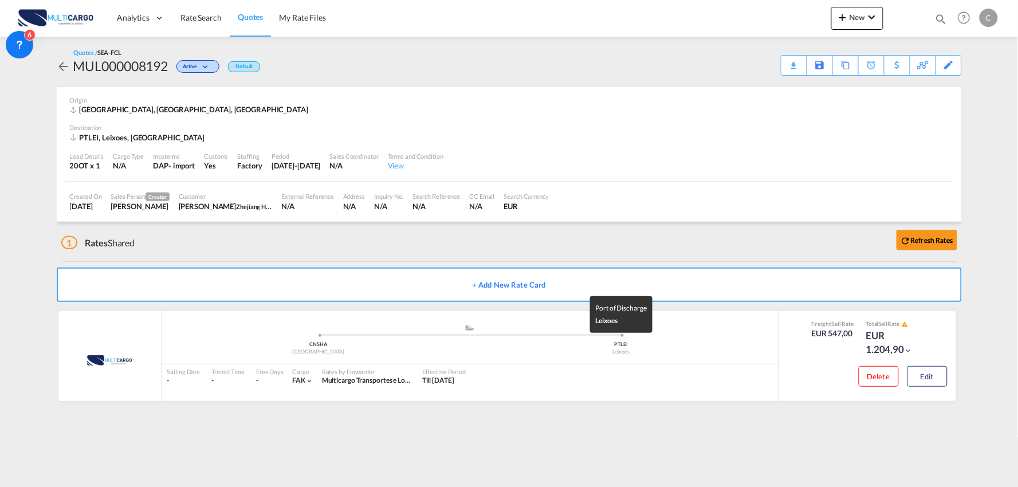
click at [789, 444] on md-content "Analytics Reports Dashboard Rate Search Quotes My Rate Files New Rates Ratecard" at bounding box center [509, 243] width 1018 height 487
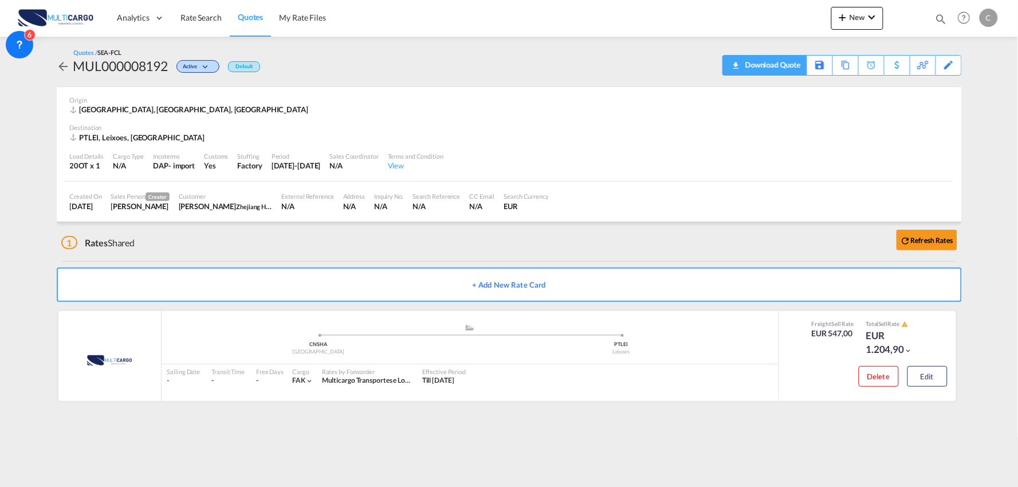
click at [779, 65] on div "Download Quote" at bounding box center [771, 65] width 58 height 18
click at [789, 65] on div "Download Quote" at bounding box center [771, 65] width 58 height 18
click at [928, 373] on button "Edit" at bounding box center [927, 376] width 40 height 21
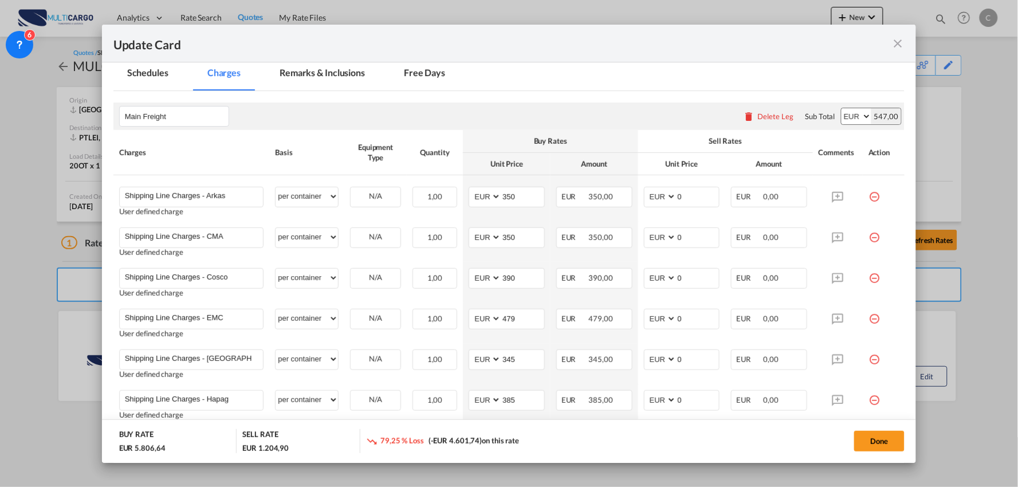
scroll to position [191, 0]
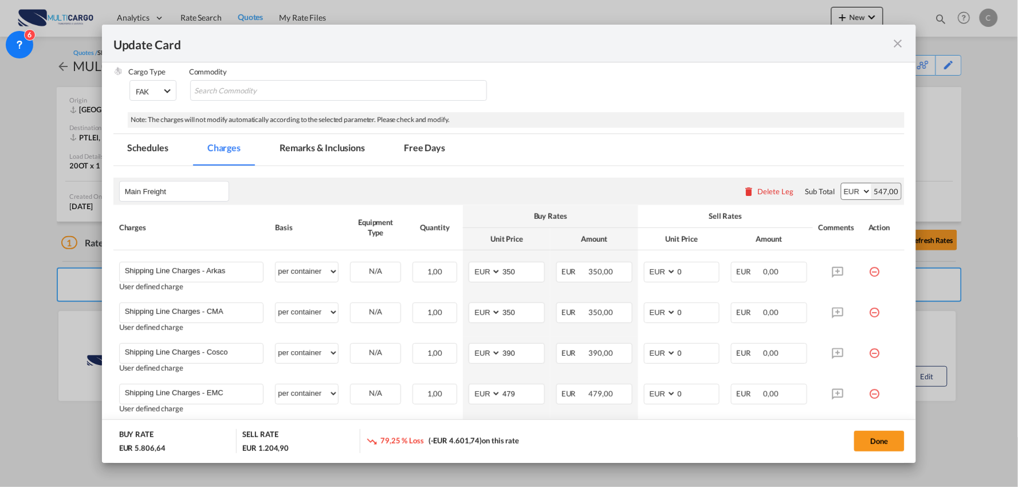
click at [875, 441] on button "Done" at bounding box center [879, 441] width 50 height 21
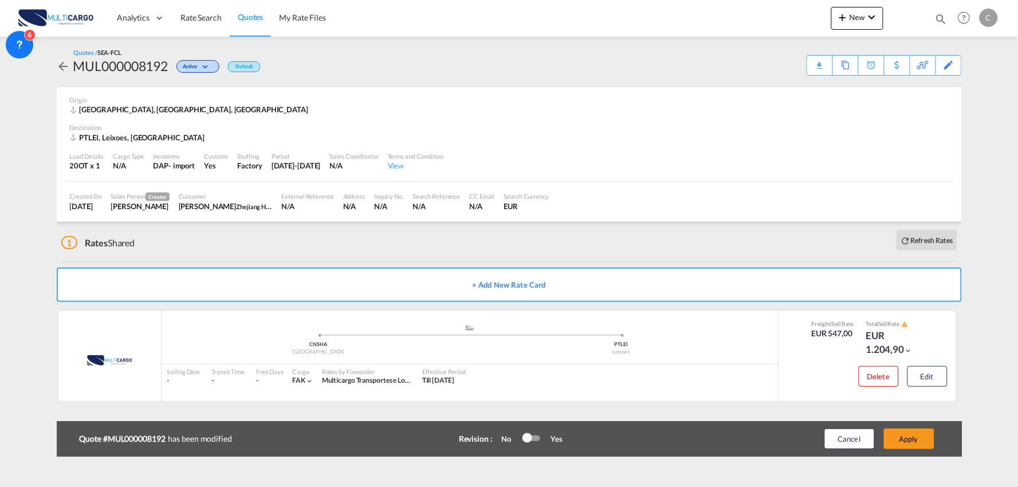
click at [918, 442] on div "Update Card Port of [GEOGRAPHIC_DATA] [GEOGRAPHIC_DATA] T/S Liner/Carrier Multi…" at bounding box center [509, 243] width 1018 height 487
click at [919, 435] on button "Apply" at bounding box center [909, 438] width 50 height 21
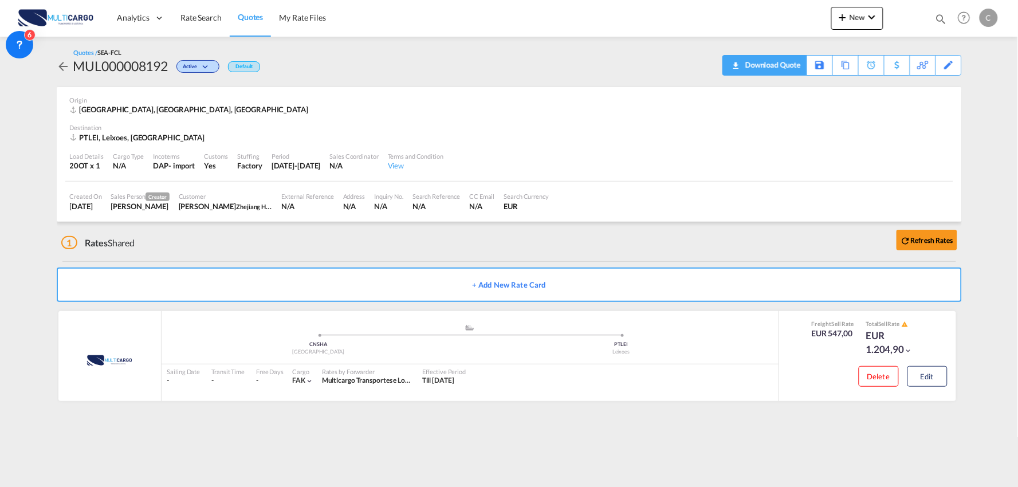
click at [792, 66] on div "Download Quote" at bounding box center [771, 65] width 58 height 18
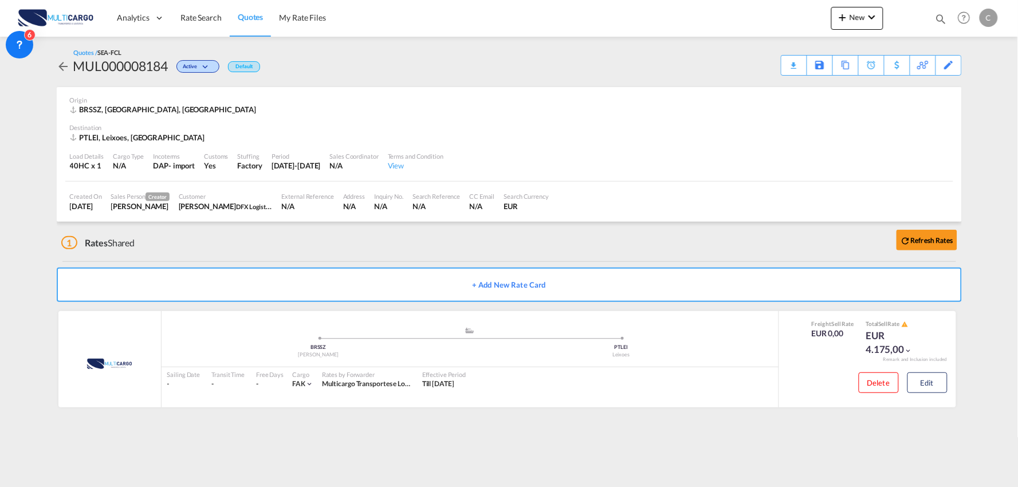
click at [464, 69] on div "Quotes / SEA-FCL MUL000008184 Active Default Download Quote Save As Template Co…" at bounding box center [509, 61] width 905 height 27
click at [445, 70] on div "Quotes / SEA-FCL MUL000008184 Active Default Download Quote Save As Template Co…" at bounding box center [509, 61] width 905 height 27
click at [422, 73] on div "Quotes / SEA-FCL MUL000008184 Active Default Download Quote Save As Template Co…" at bounding box center [509, 61] width 905 height 27
drag, startPoint x: 374, startPoint y: 247, endPoint x: 860, endPoint y: 200, distance: 488.0
click at [379, 247] on div "1 Rates Shared Refresh Rates" at bounding box center [511, 240] width 900 height 37
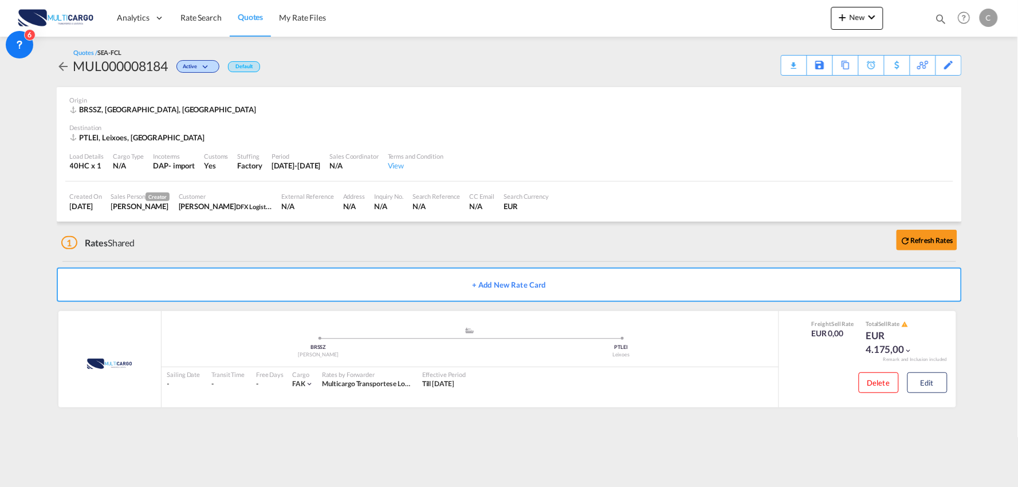
click at [387, 73] on div "Quotes / SEA-FCL MUL000008184 Active Default Download Quote Save As Template Co…" at bounding box center [509, 61] width 905 height 27
click at [386, 80] on div "Quotes / SEA-FCL MUL000008184 Active Default Download Quote Save As Template Co…" at bounding box center [509, 62] width 905 height 50
click at [478, 254] on div "1 Rates Shared Refresh Rates" at bounding box center [511, 240] width 900 height 37
drag, startPoint x: 501, startPoint y: 237, endPoint x: 489, endPoint y: 237, distance: 12.0
click at [501, 237] on div "1 Rates Shared Refresh Rates" at bounding box center [511, 240] width 900 height 37
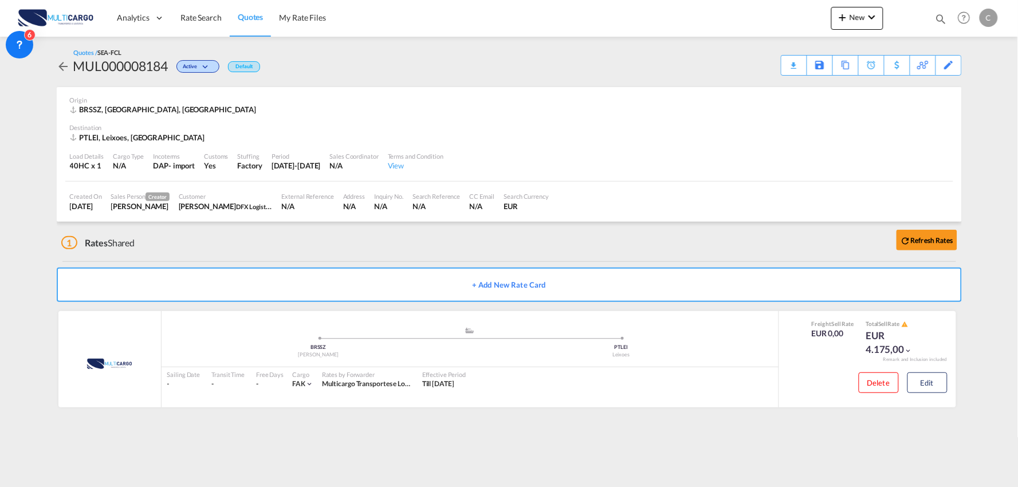
click at [223, 226] on div "1 Rates Shared Refresh Rates" at bounding box center [511, 240] width 900 height 37
